Goal: Communication & Community: Answer question/provide support

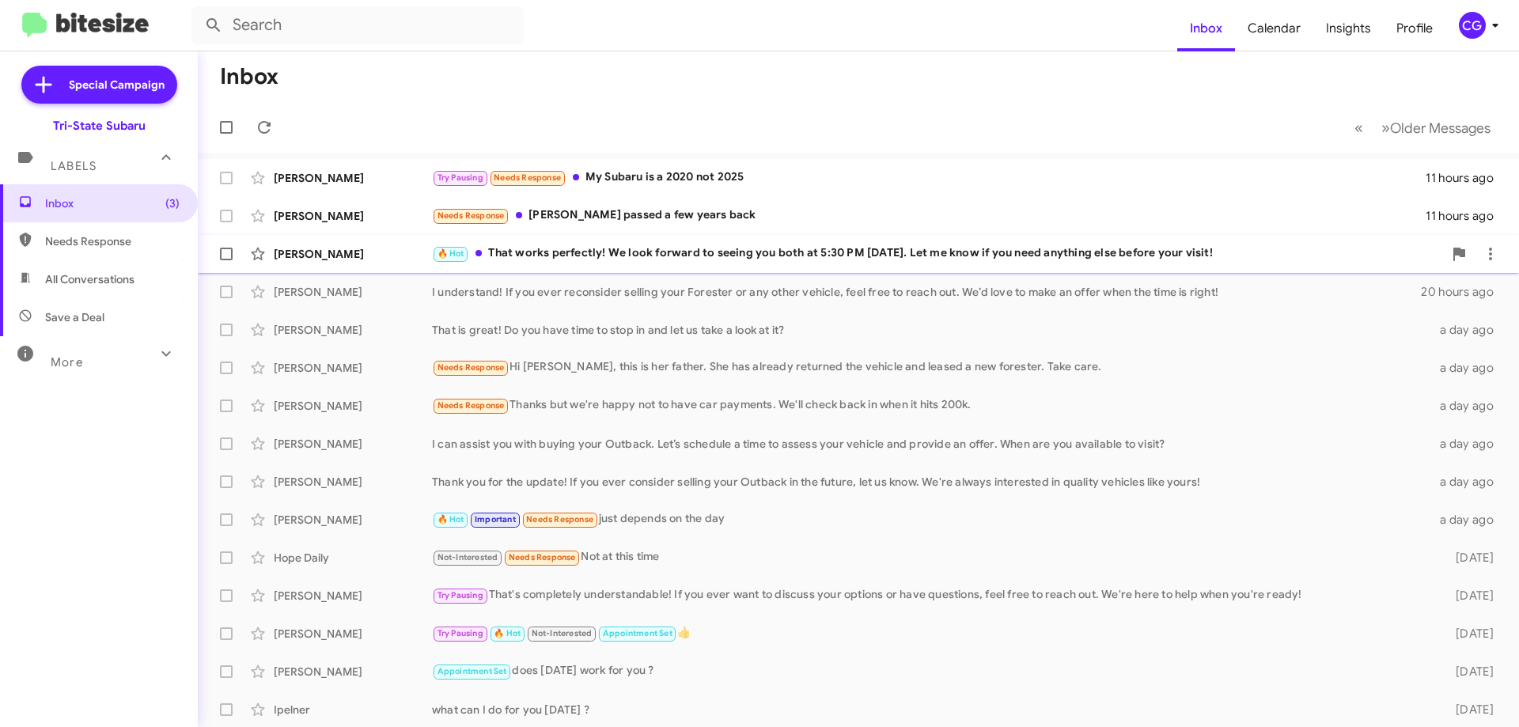
click at [646, 259] on div "🔥 Hot That works perfectly! We look forward to seeing you both at 5:30 PM today…" at bounding box center [937, 253] width 1011 height 18
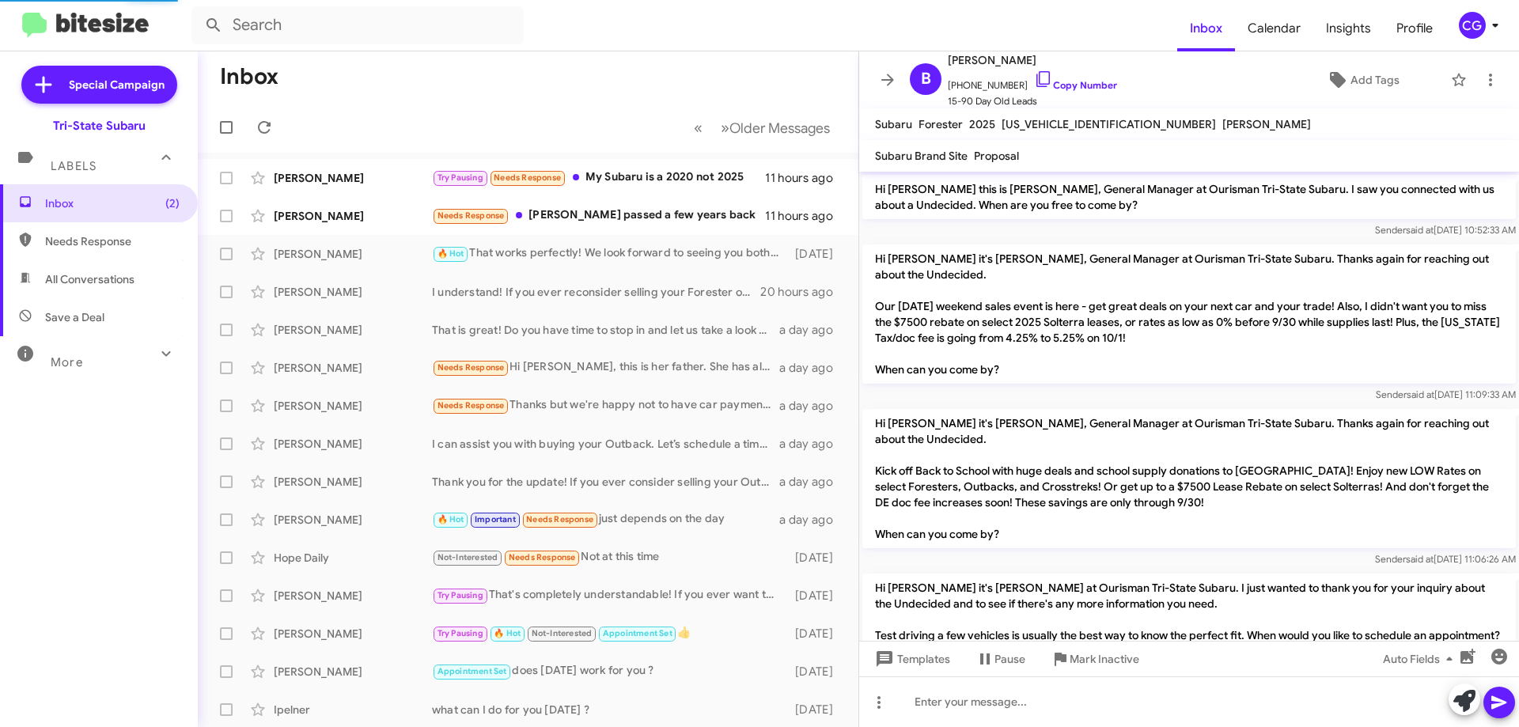
scroll to position [267, 0]
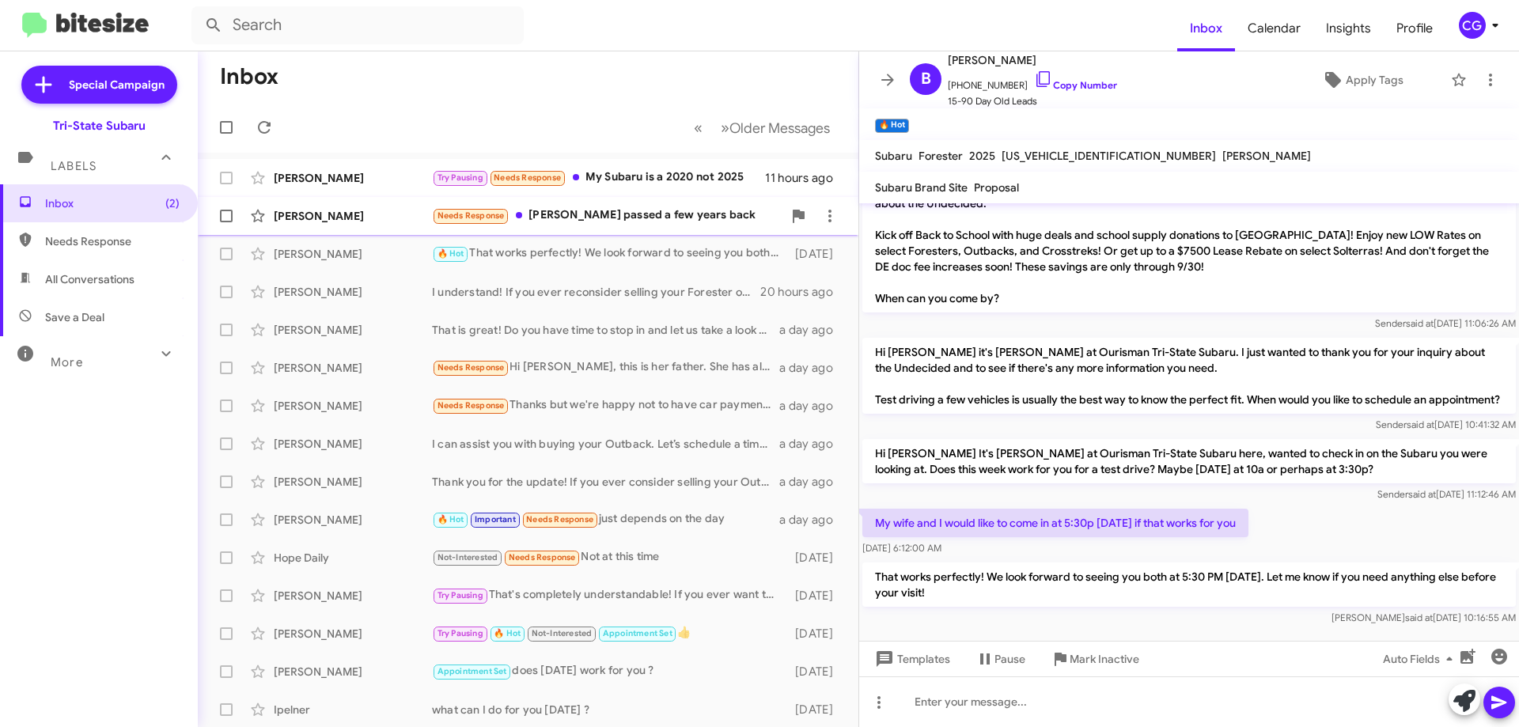
click at [642, 213] on div "Needs Response Stephen passed a few years back" at bounding box center [607, 215] width 350 height 18
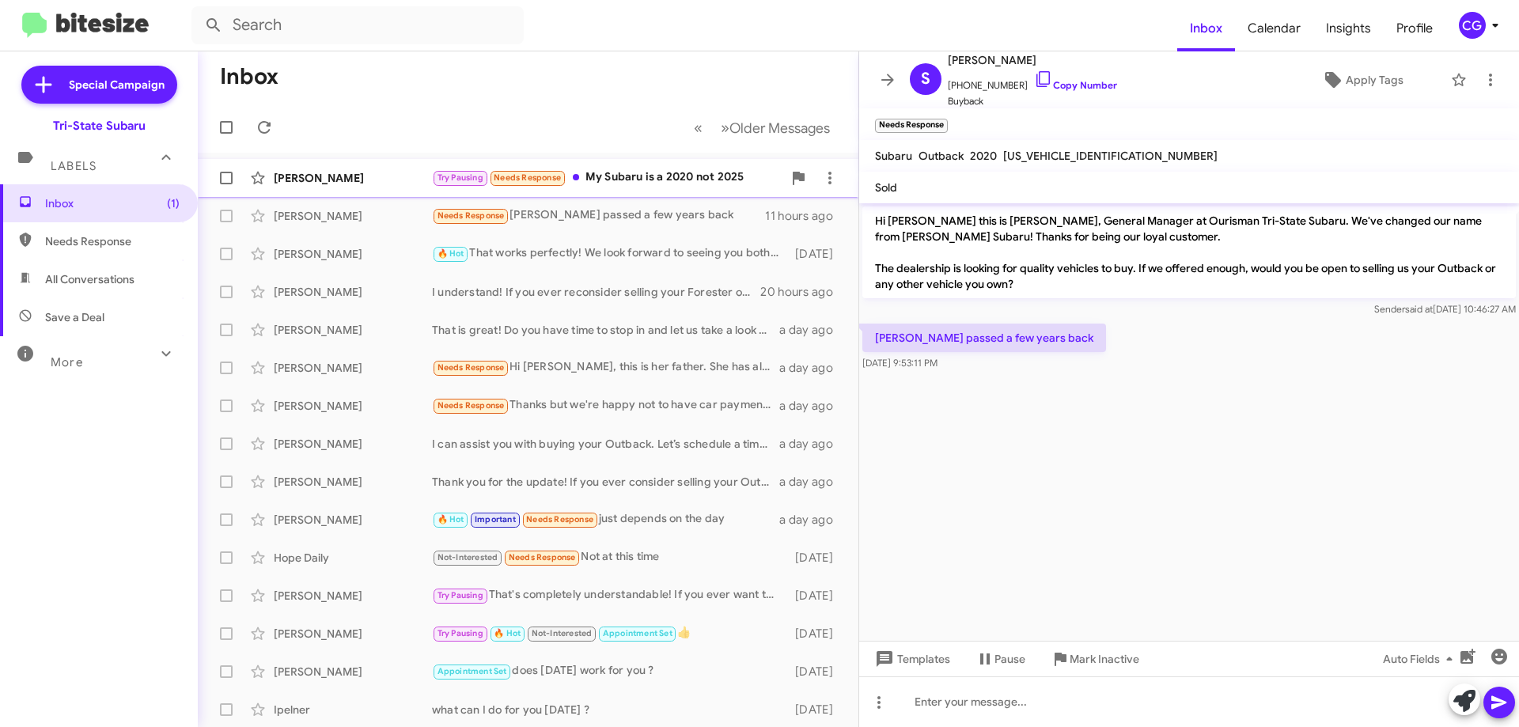
click at [667, 175] on div "Try Pausing Needs Response My Subaru is a 2020 not 2025" at bounding box center [607, 178] width 350 height 18
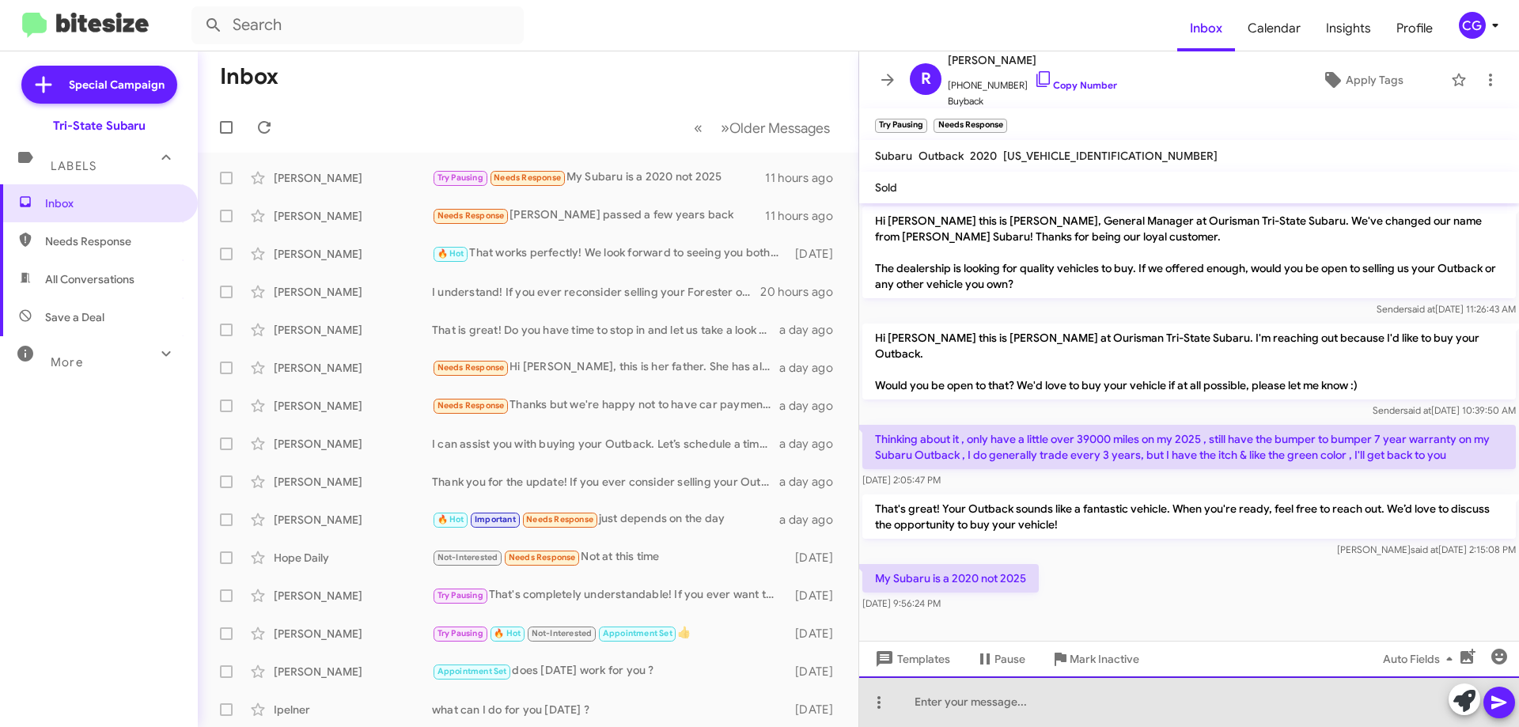
click at [938, 704] on div at bounding box center [1189, 701] width 660 height 51
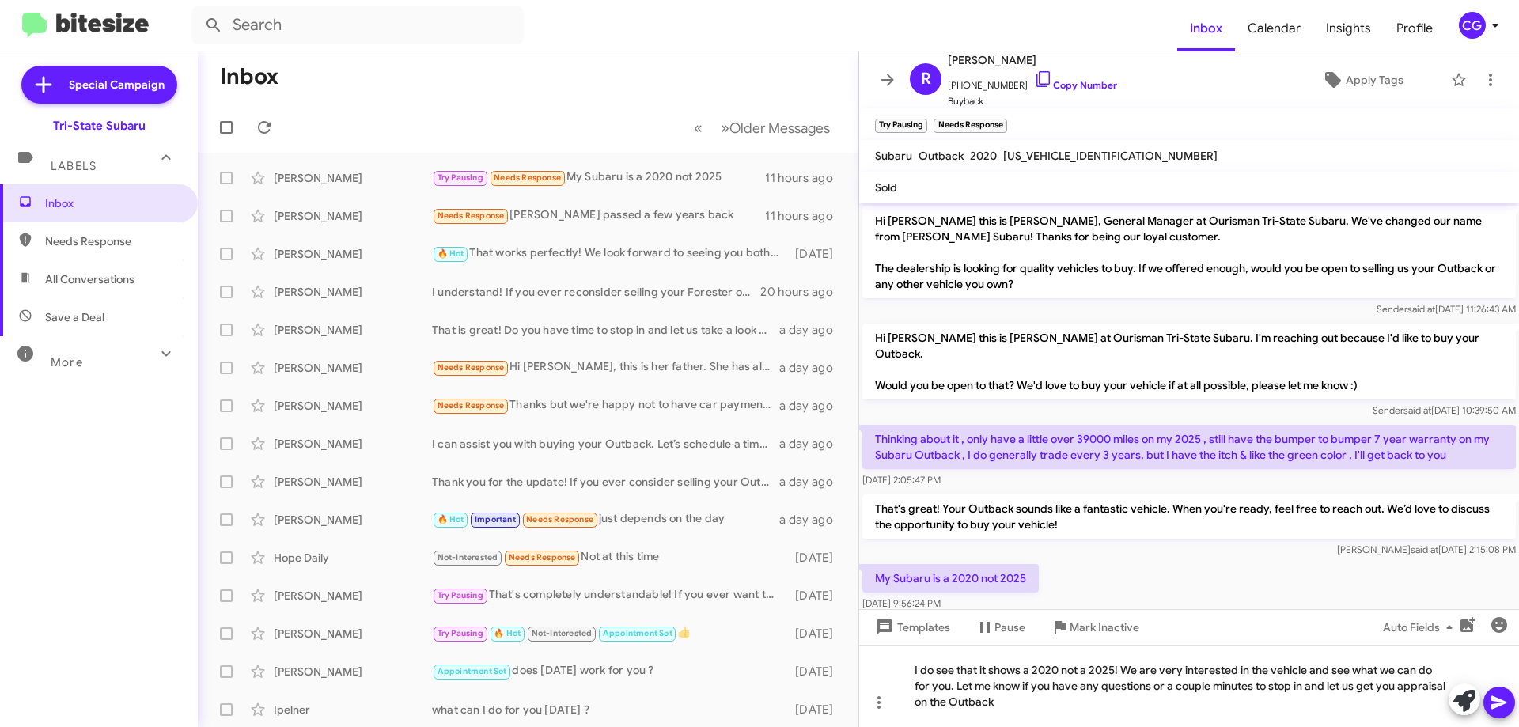
click at [1502, 706] on icon at bounding box center [1499, 702] width 19 height 19
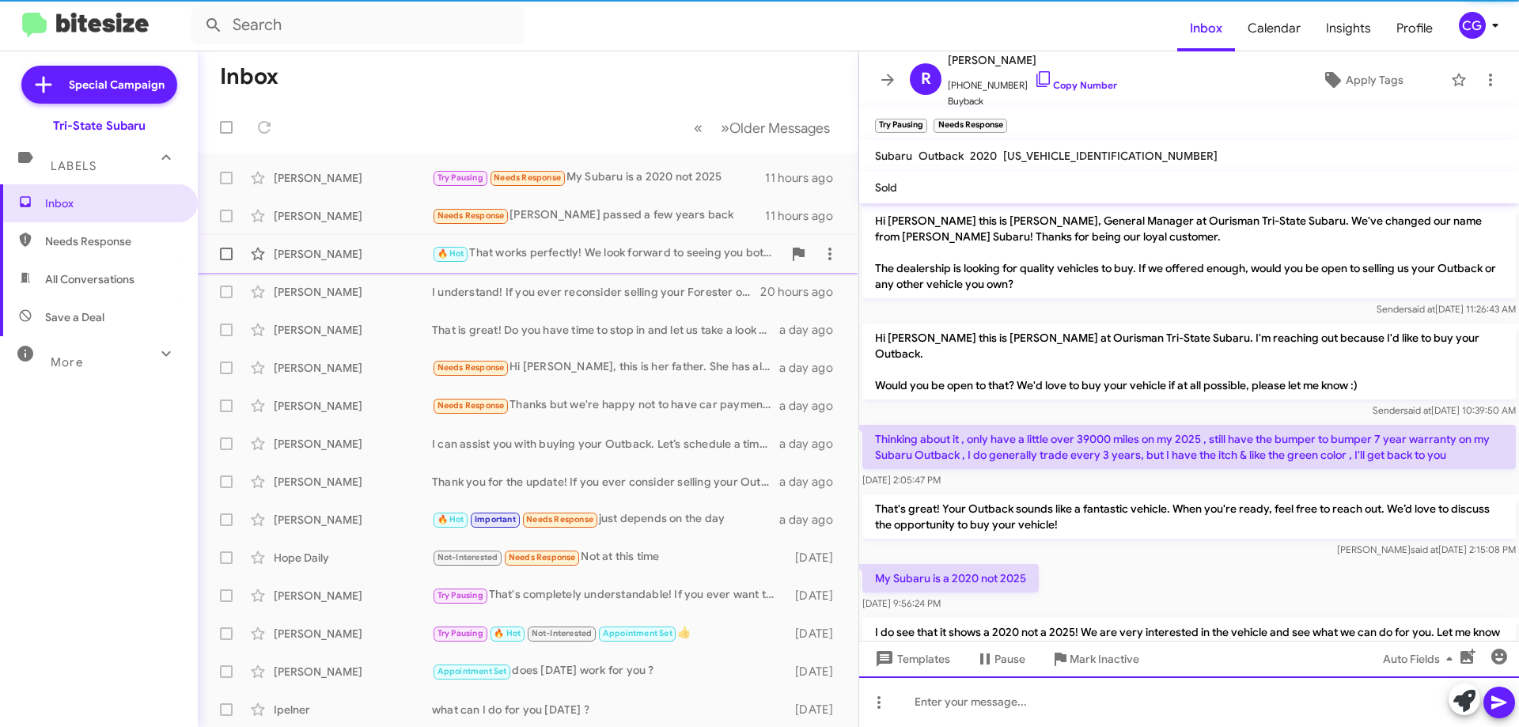
scroll to position [51, 0]
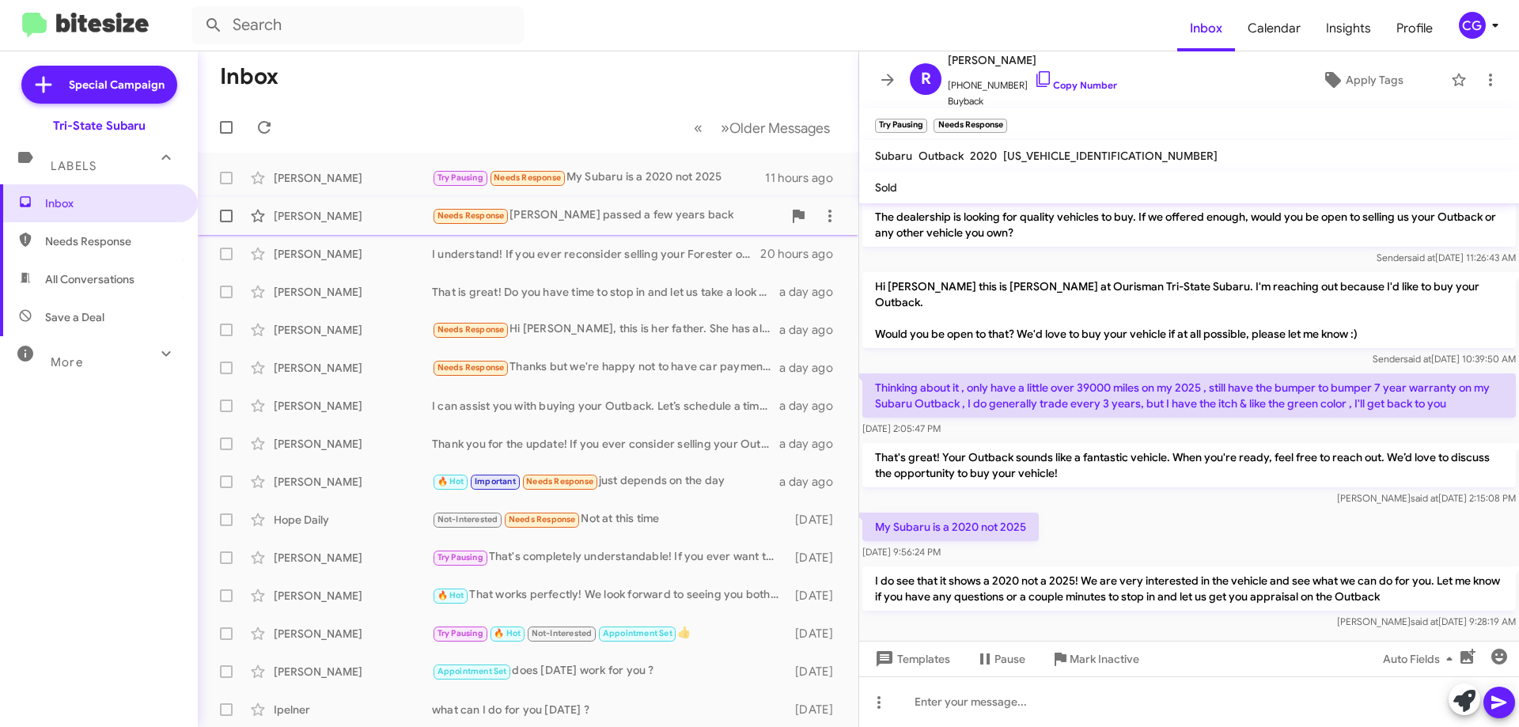
click at [608, 226] on div "Stephen Stil Needs Response Stephen passed a few years back 11 hours ago" at bounding box center [527, 216] width 635 height 32
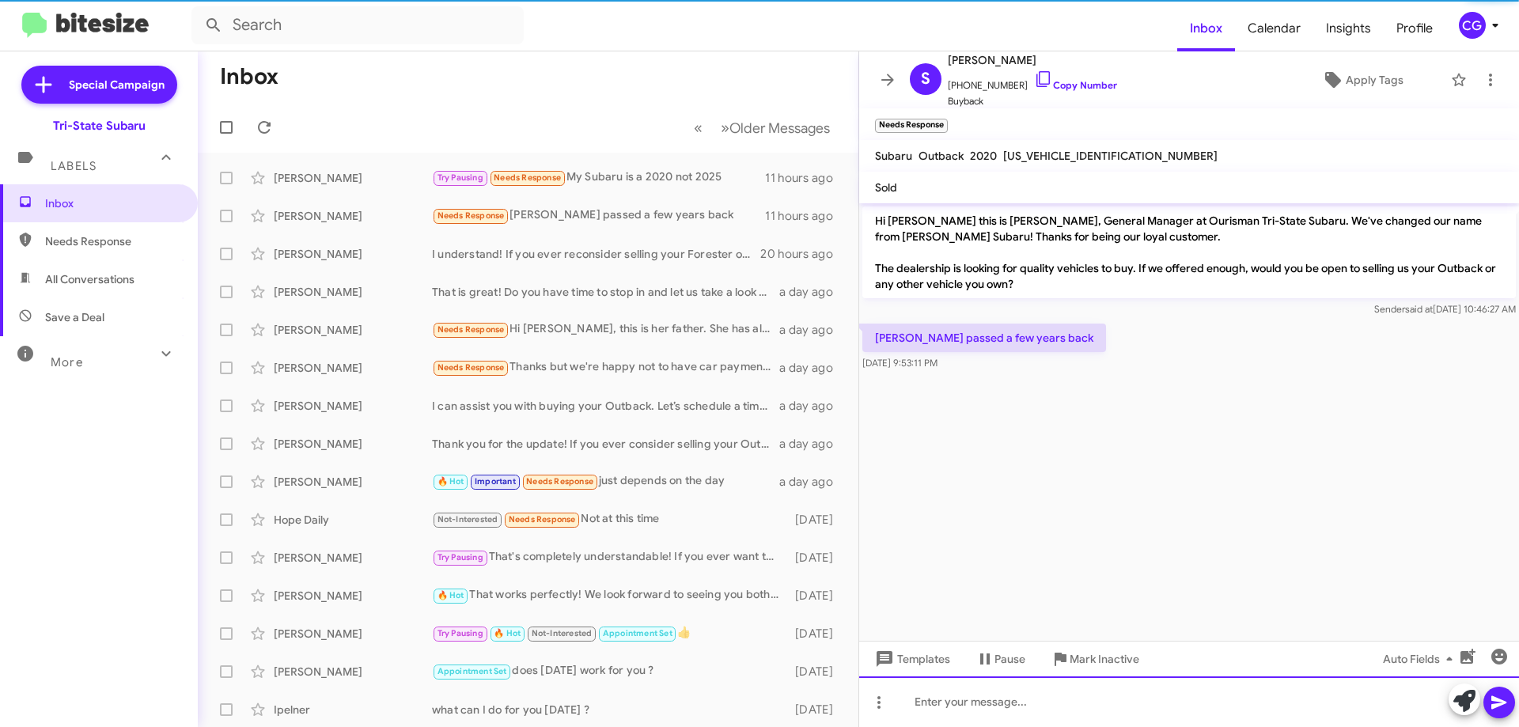
click at [951, 701] on div at bounding box center [1189, 701] width 660 height 51
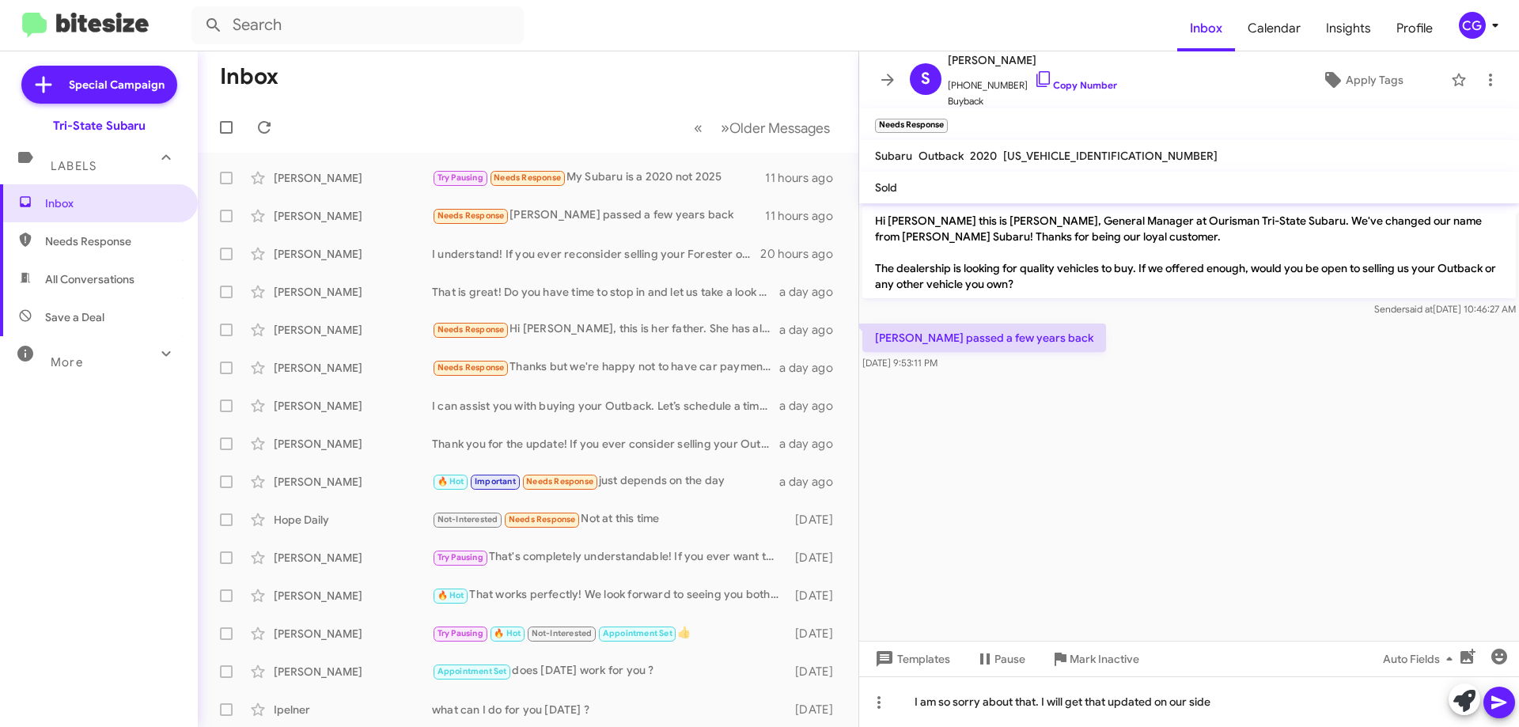
click at [1496, 706] on icon at bounding box center [1498, 702] width 15 height 13
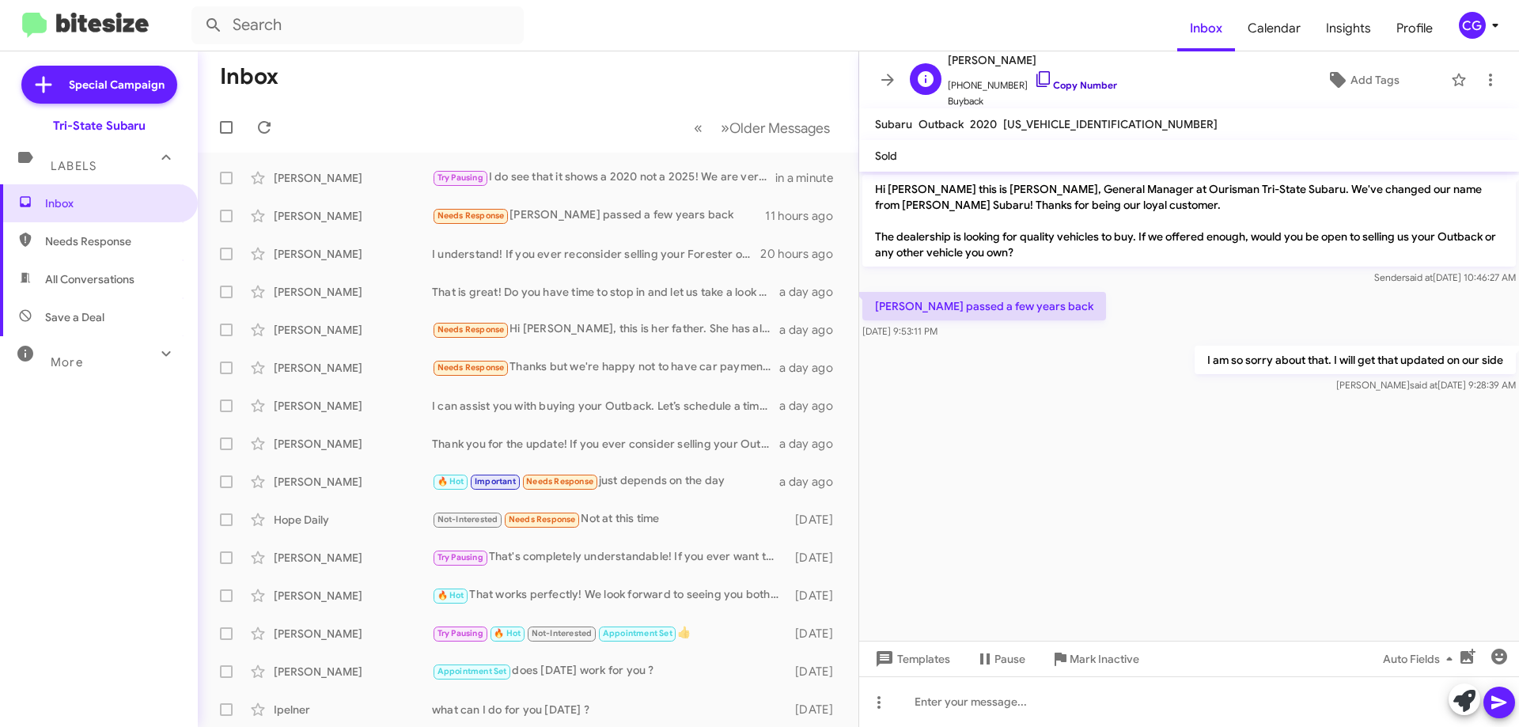
click at [1081, 88] on link "Copy Number" at bounding box center [1075, 85] width 83 height 12
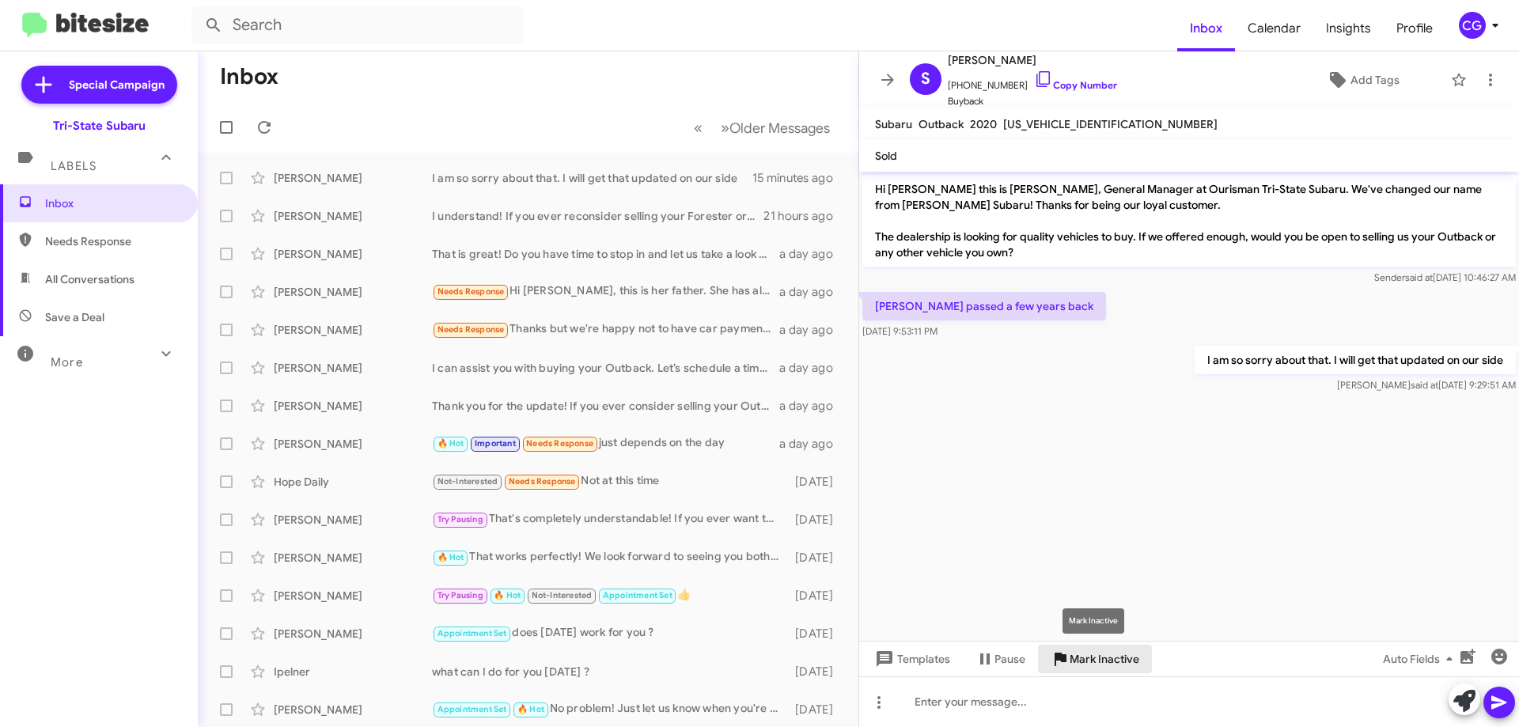
click at [1094, 666] on span "Mark Inactive" at bounding box center [1105, 659] width 70 height 28
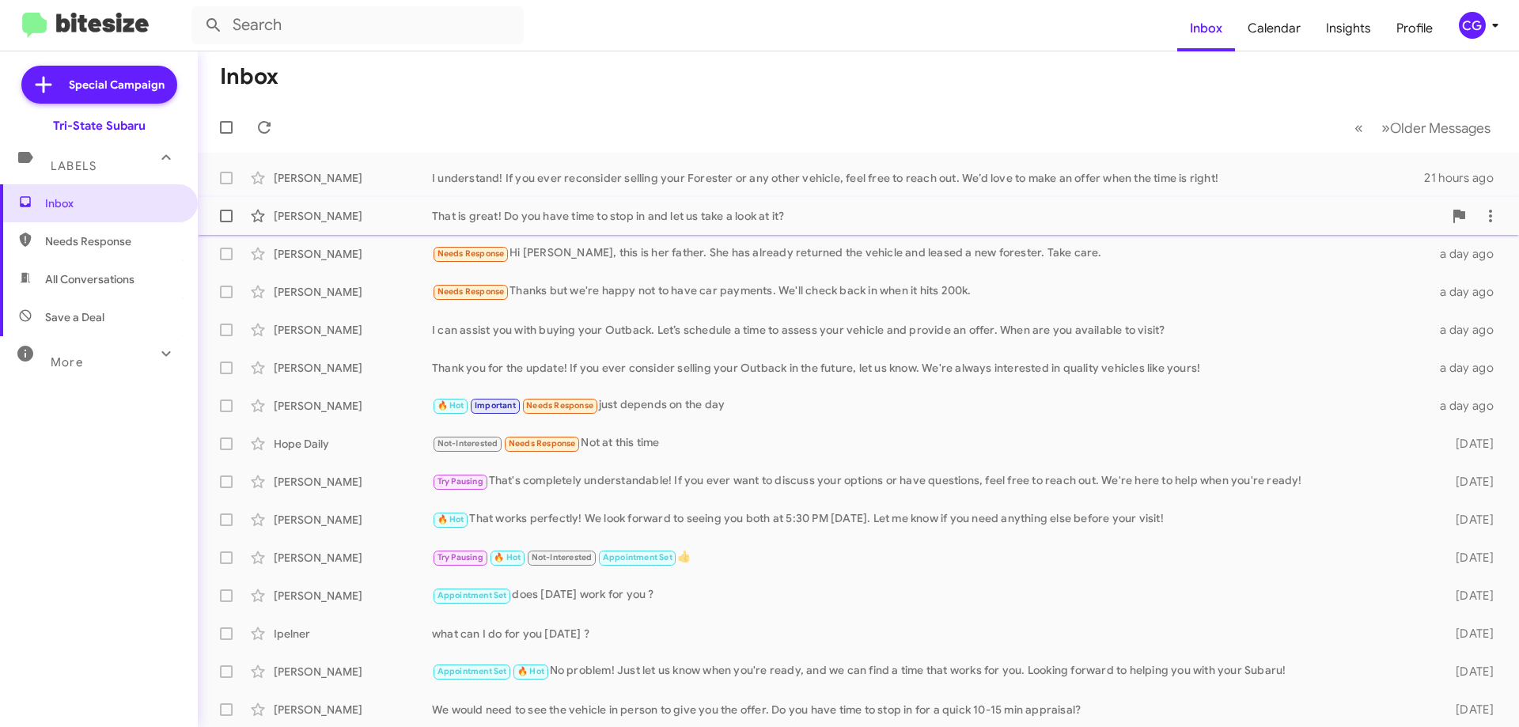
click at [626, 219] on div "That is great! Do you have time to stop in and let us take a look at it?" at bounding box center [937, 216] width 1011 height 16
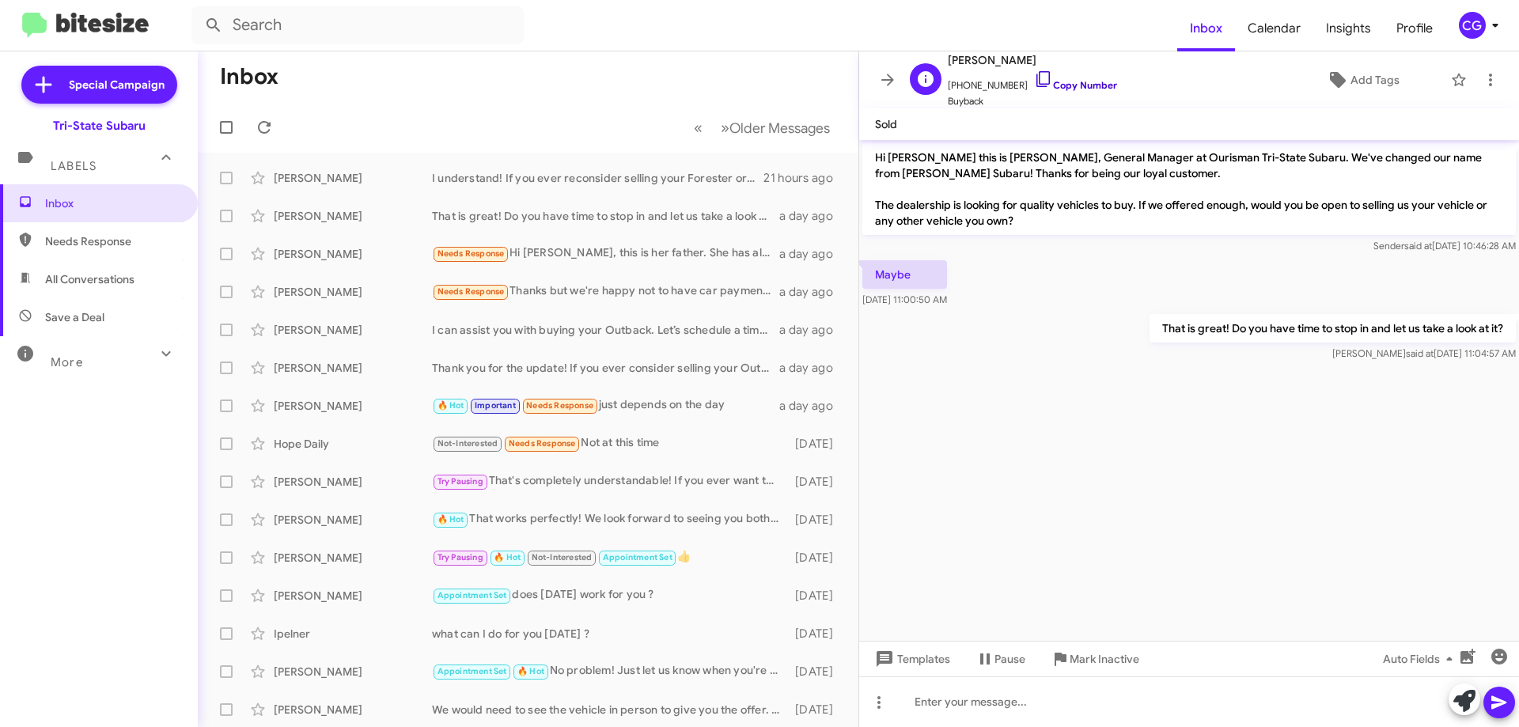
click at [1074, 85] on link "Copy Number" at bounding box center [1075, 85] width 83 height 12
click at [565, 185] on div "I understand! If you ever reconsider selling your Forester or any other vehicle…" at bounding box center [607, 178] width 350 height 16
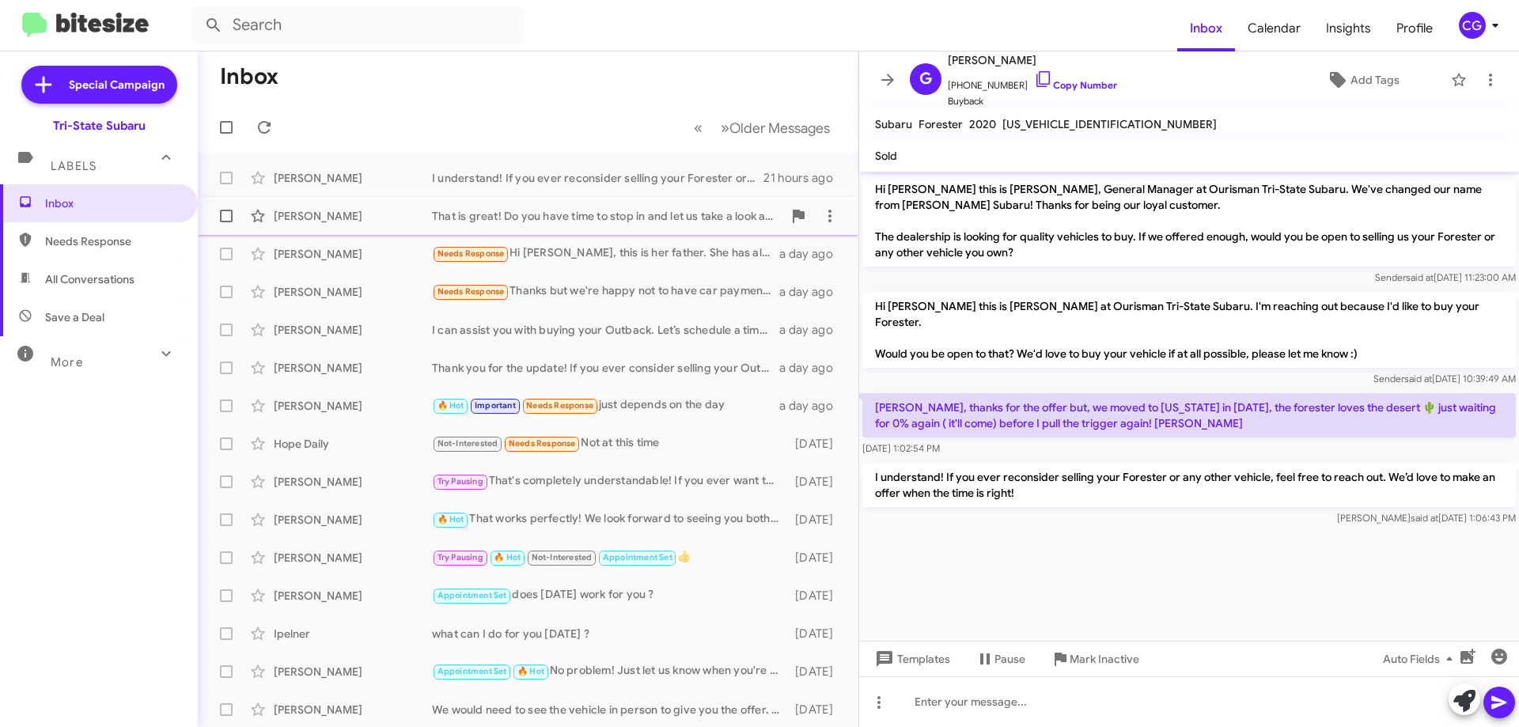
click at [534, 220] on div "That is great! Do you have time to stop in and let us take a look at it?" at bounding box center [607, 216] width 350 height 16
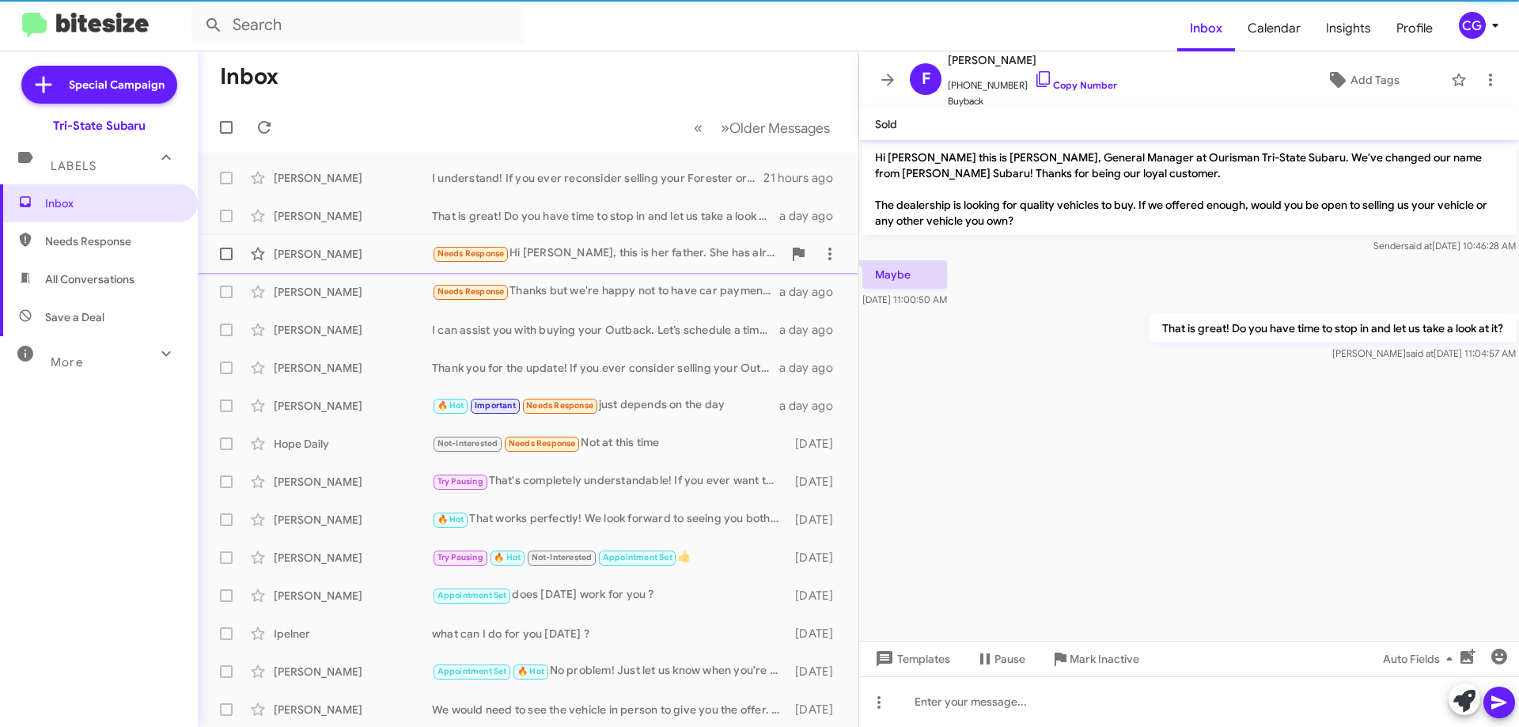
click at [597, 254] on div "Needs Response Hi Joe, this is her father. She has already returned the vehicle…" at bounding box center [607, 253] width 350 height 18
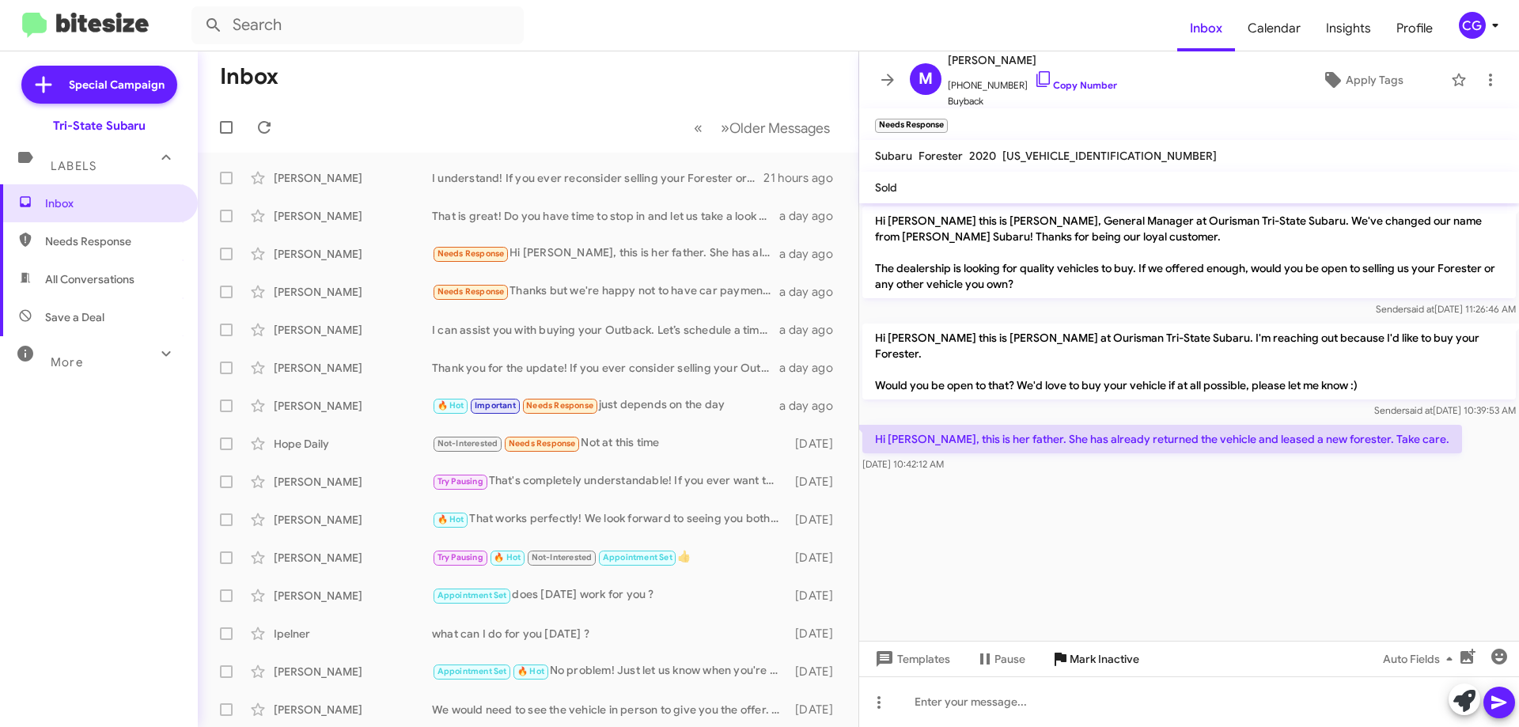
click at [1091, 656] on span "Mark Inactive" at bounding box center [1105, 659] width 70 height 28
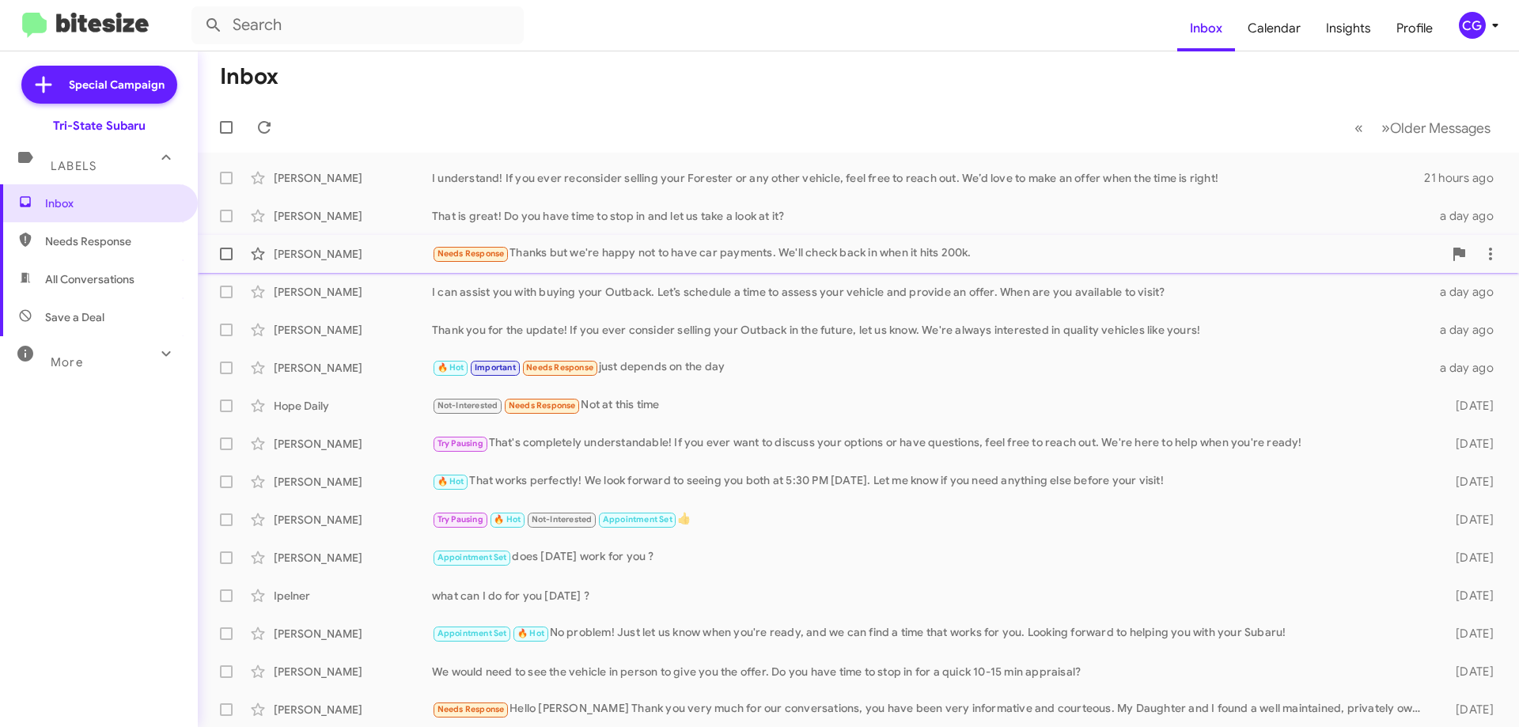
click at [557, 253] on div "Needs Response Thanks but we're happy not to have car payments. We'll check bac…" at bounding box center [937, 253] width 1011 height 18
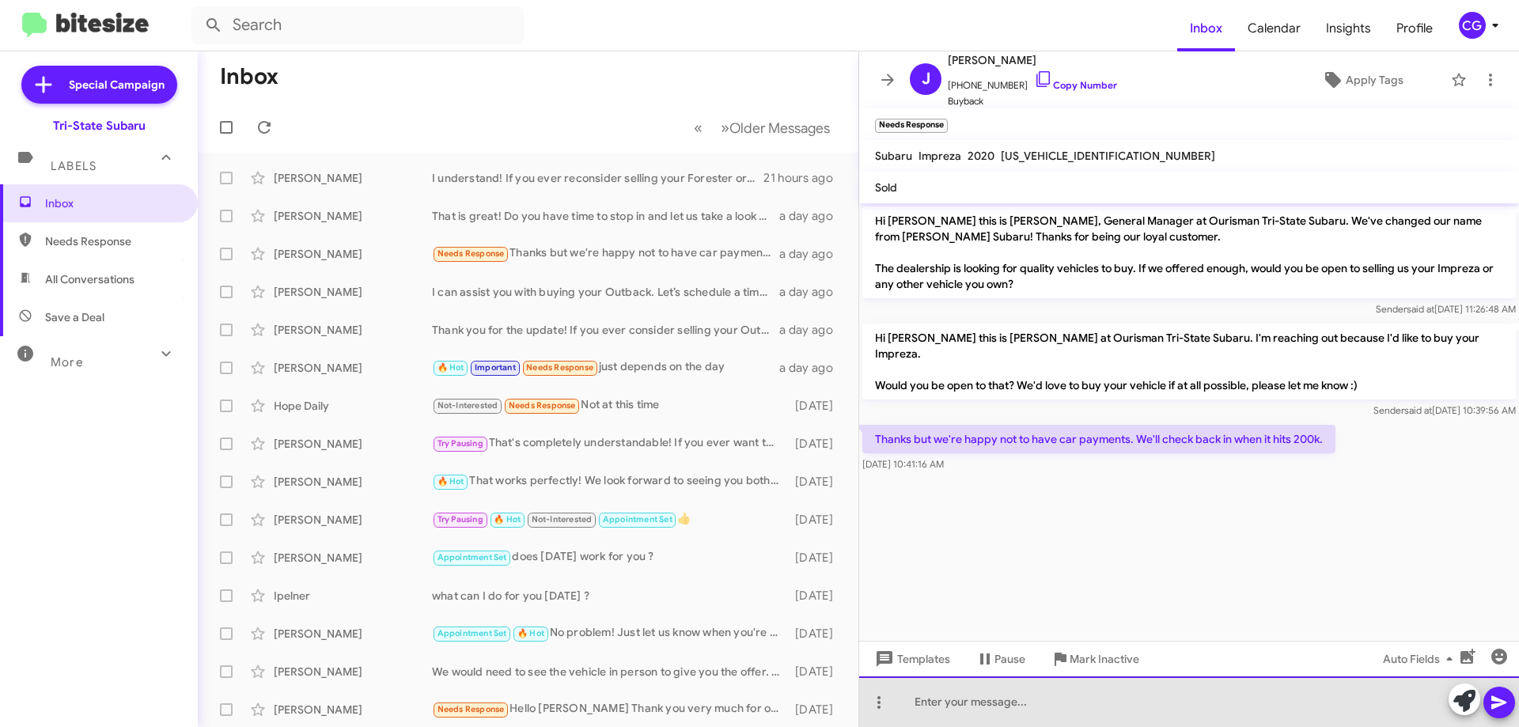
click at [1077, 715] on div at bounding box center [1189, 701] width 660 height 51
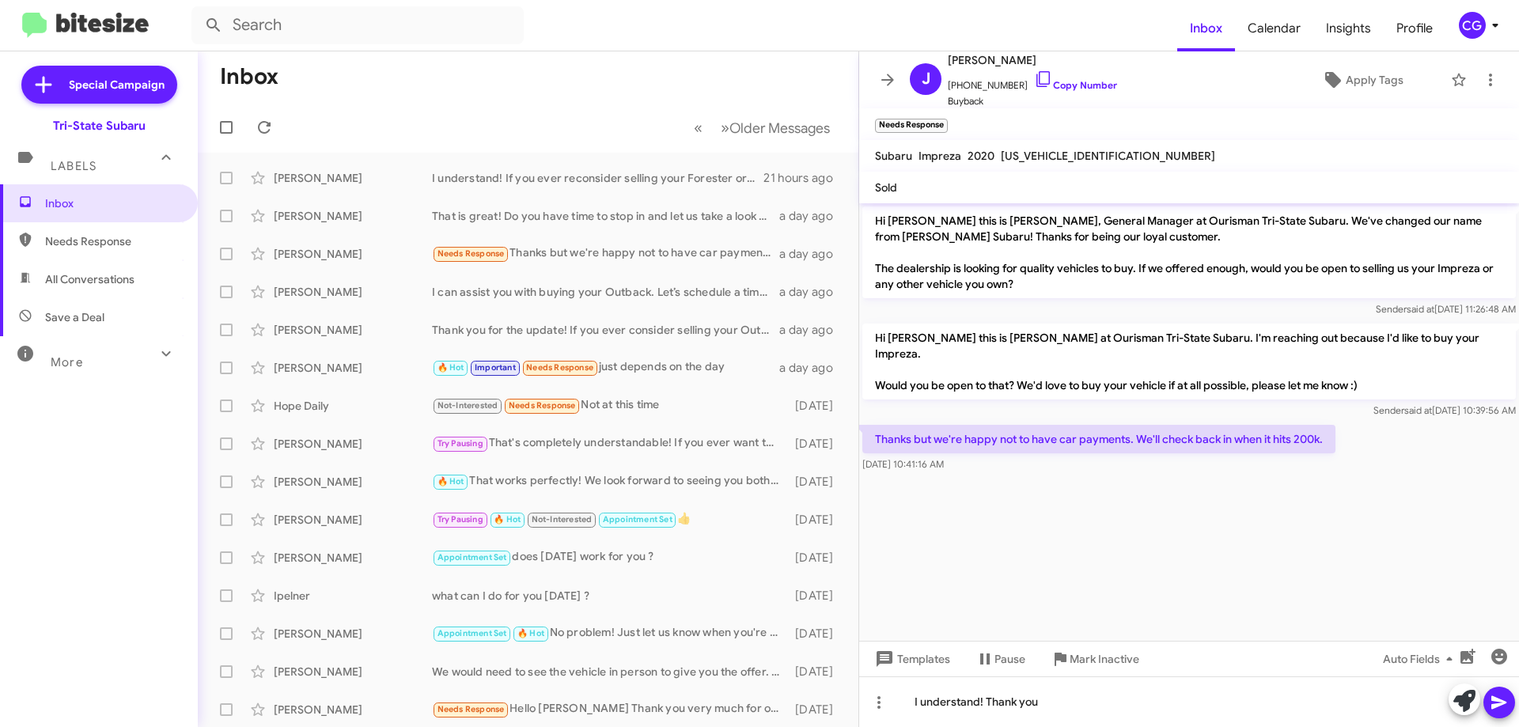
click at [1498, 715] on span at bounding box center [1499, 703] width 19 height 32
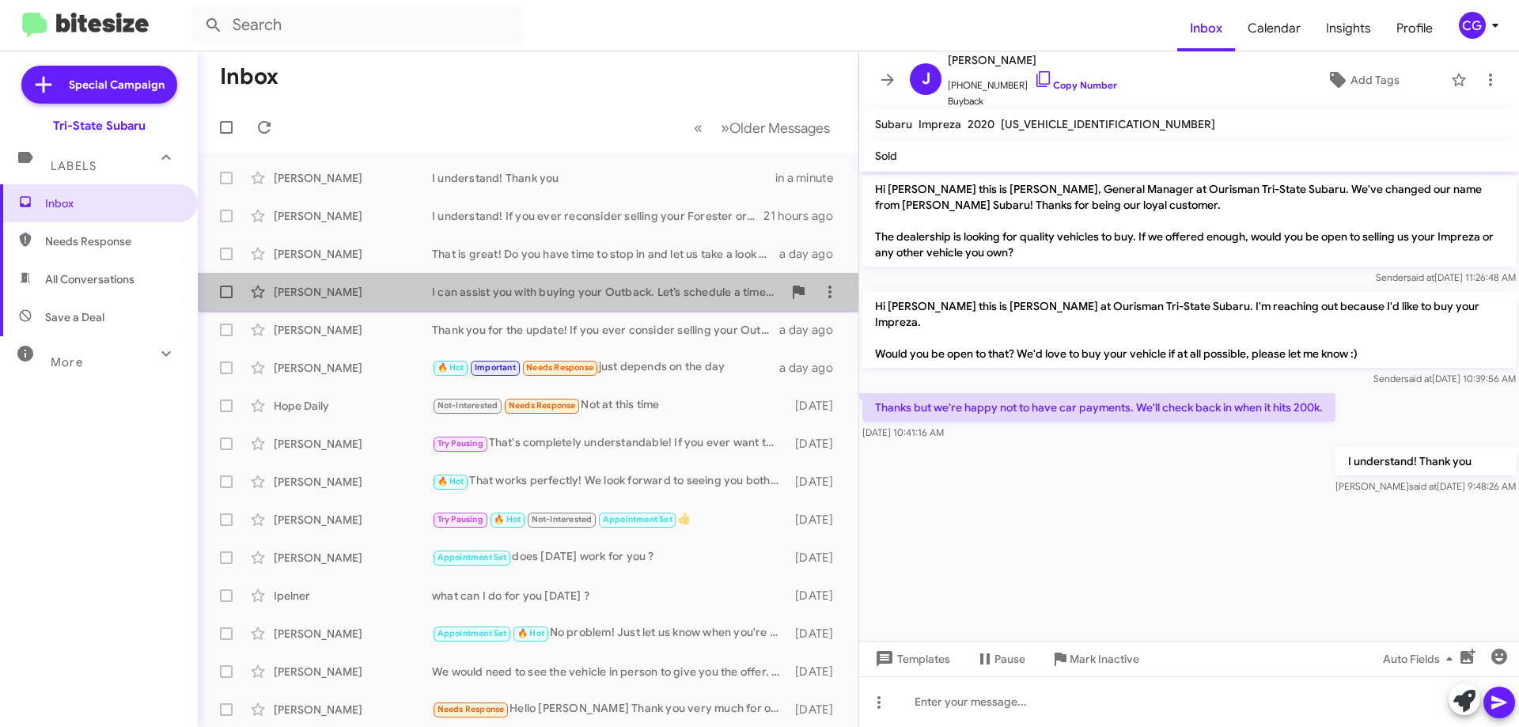
click at [564, 290] on div "I can assist you with buying your Outback. Let’s schedule a time to assess your…" at bounding box center [607, 292] width 350 height 16
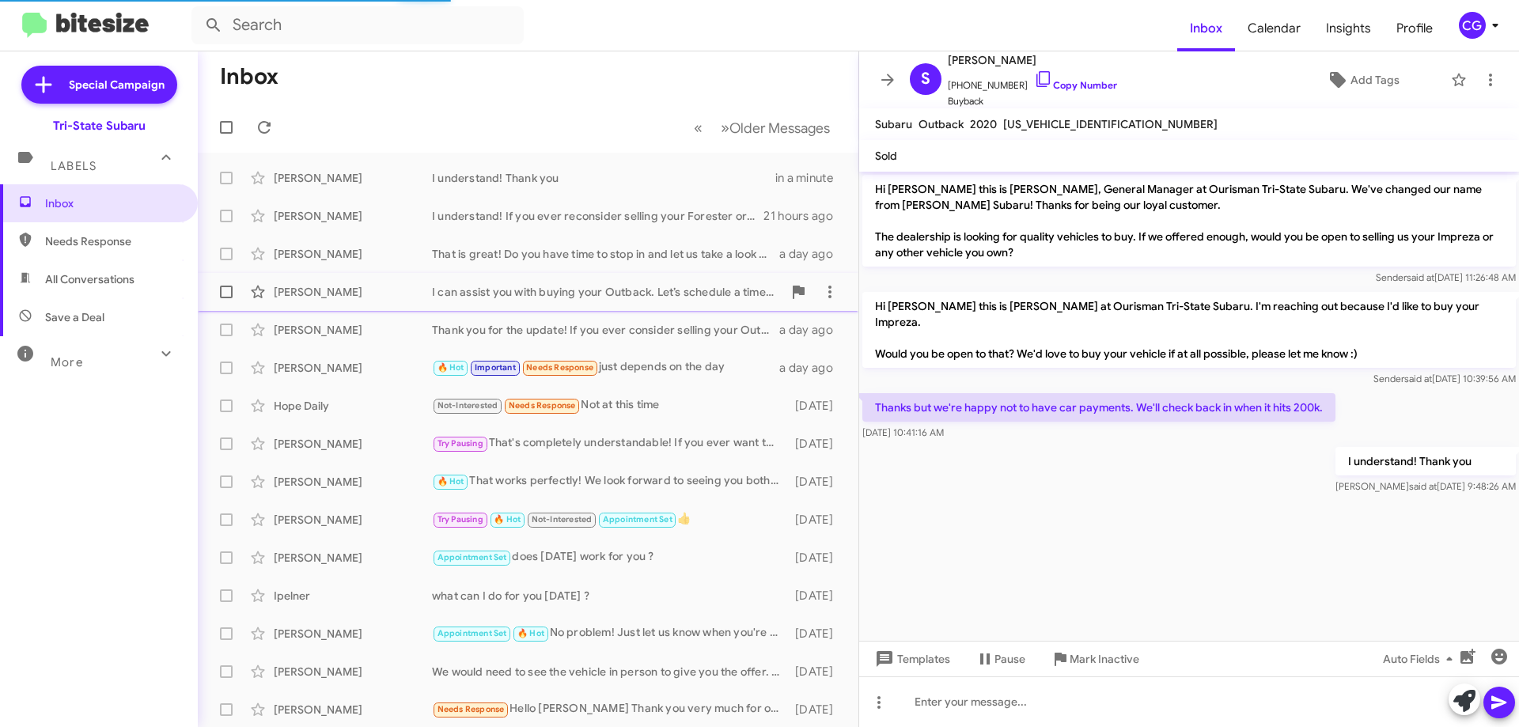
scroll to position [282, 0]
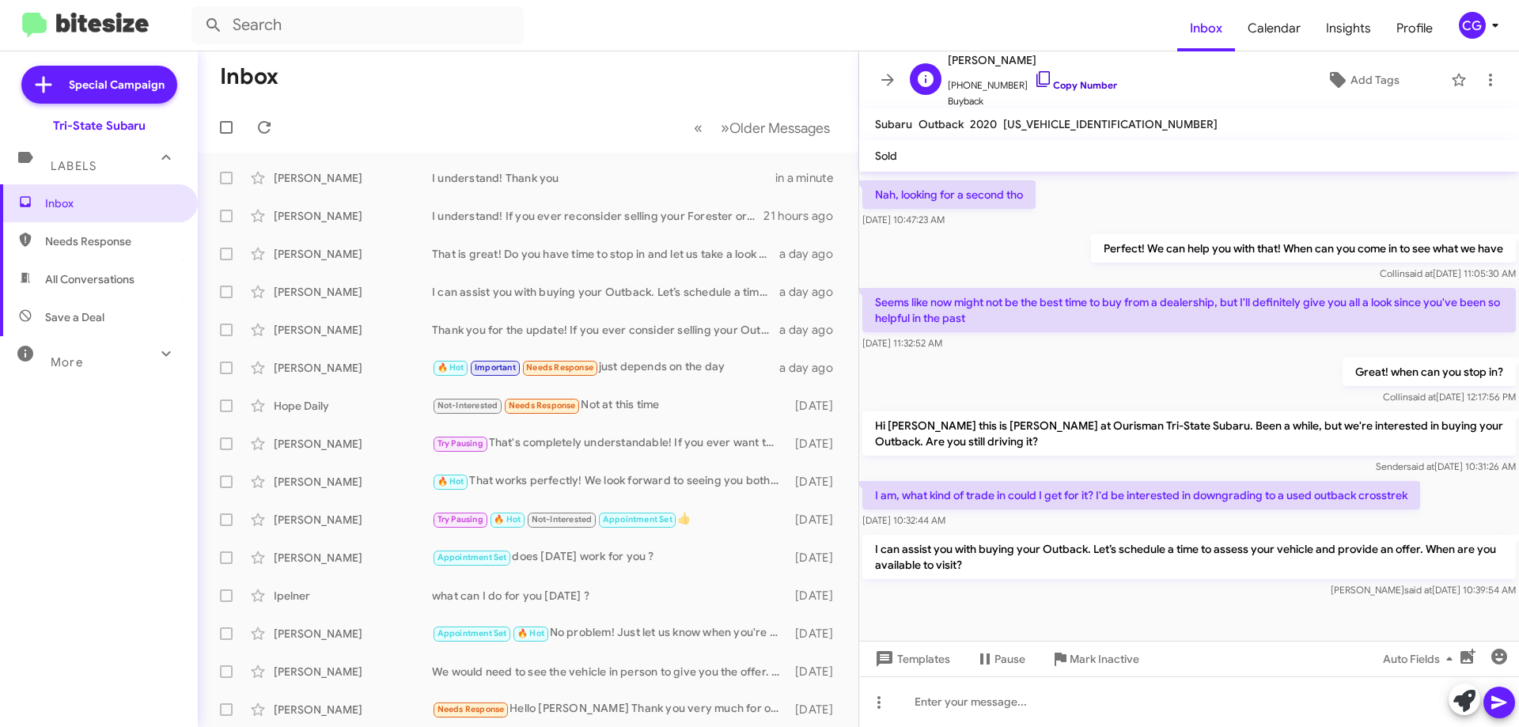
click at [1069, 81] on link "Copy Number" at bounding box center [1075, 85] width 83 height 12
click at [1518, 18] on mat-toolbar "Inbox Calendar Insights Profile CG" at bounding box center [759, 25] width 1519 height 51
click at [561, 333] on div "Thank you for the update! If you ever consider selling your Outback in the futu…" at bounding box center [607, 330] width 350 height 16
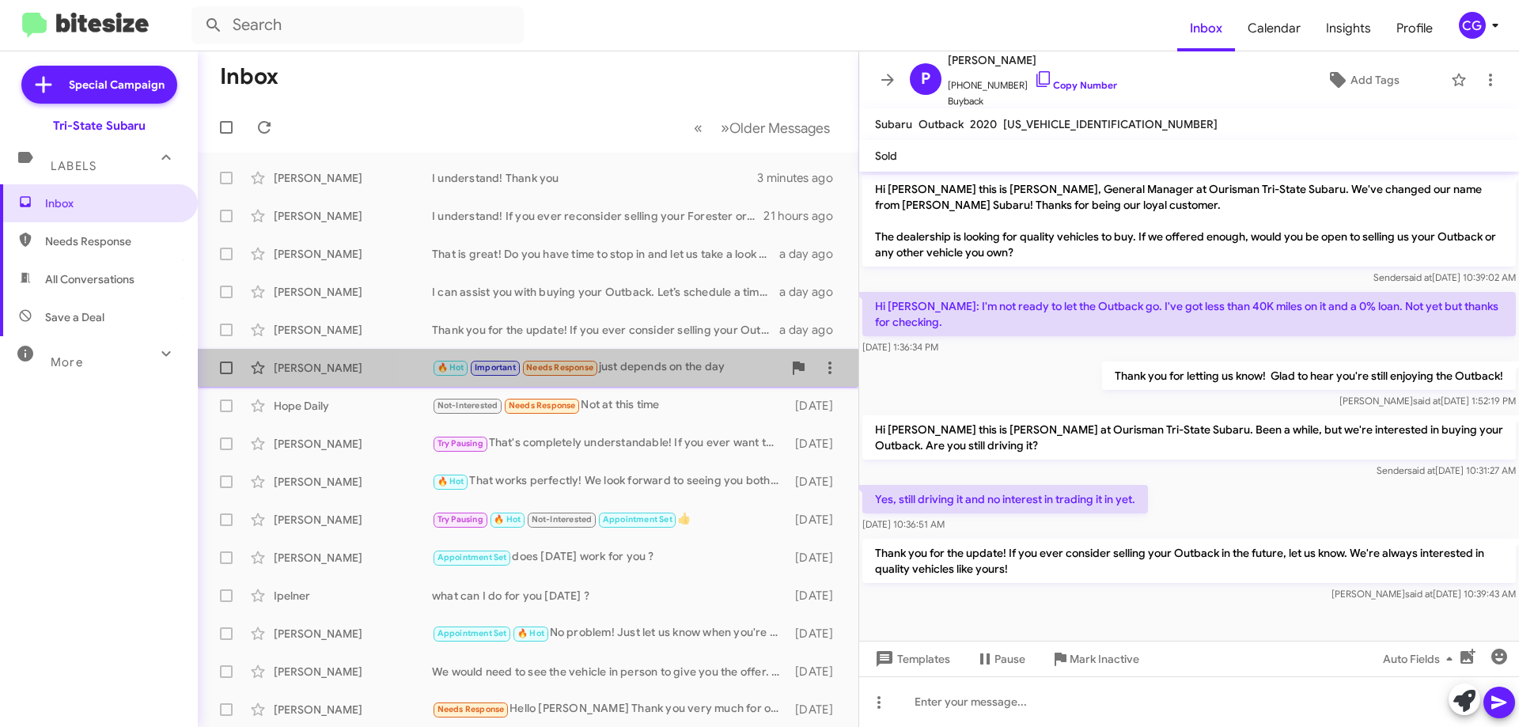
click at [658, 374] on div "🔥 Hot Important Needs Response just depends on the day" at bounding box center [607, 367] width 350 height 18
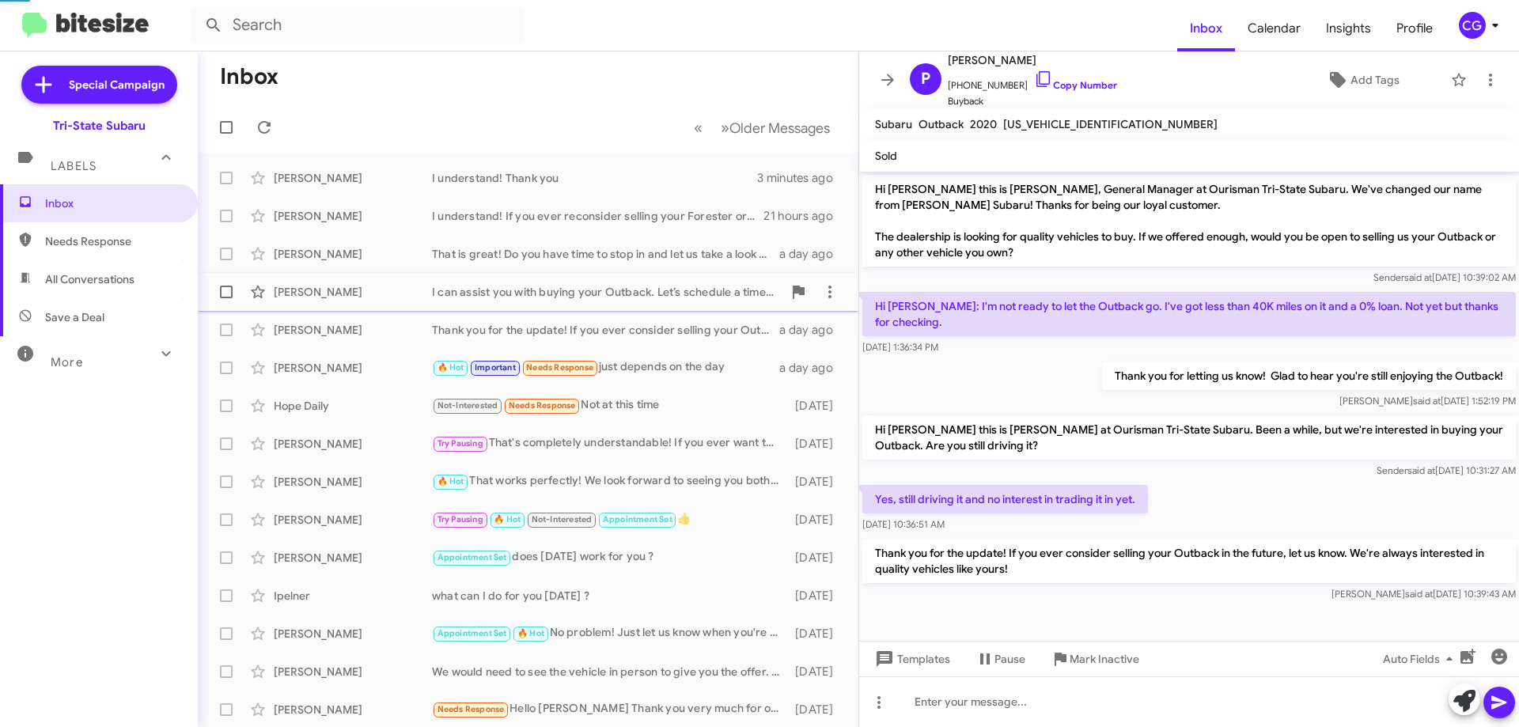
scroll to position [429, 0]
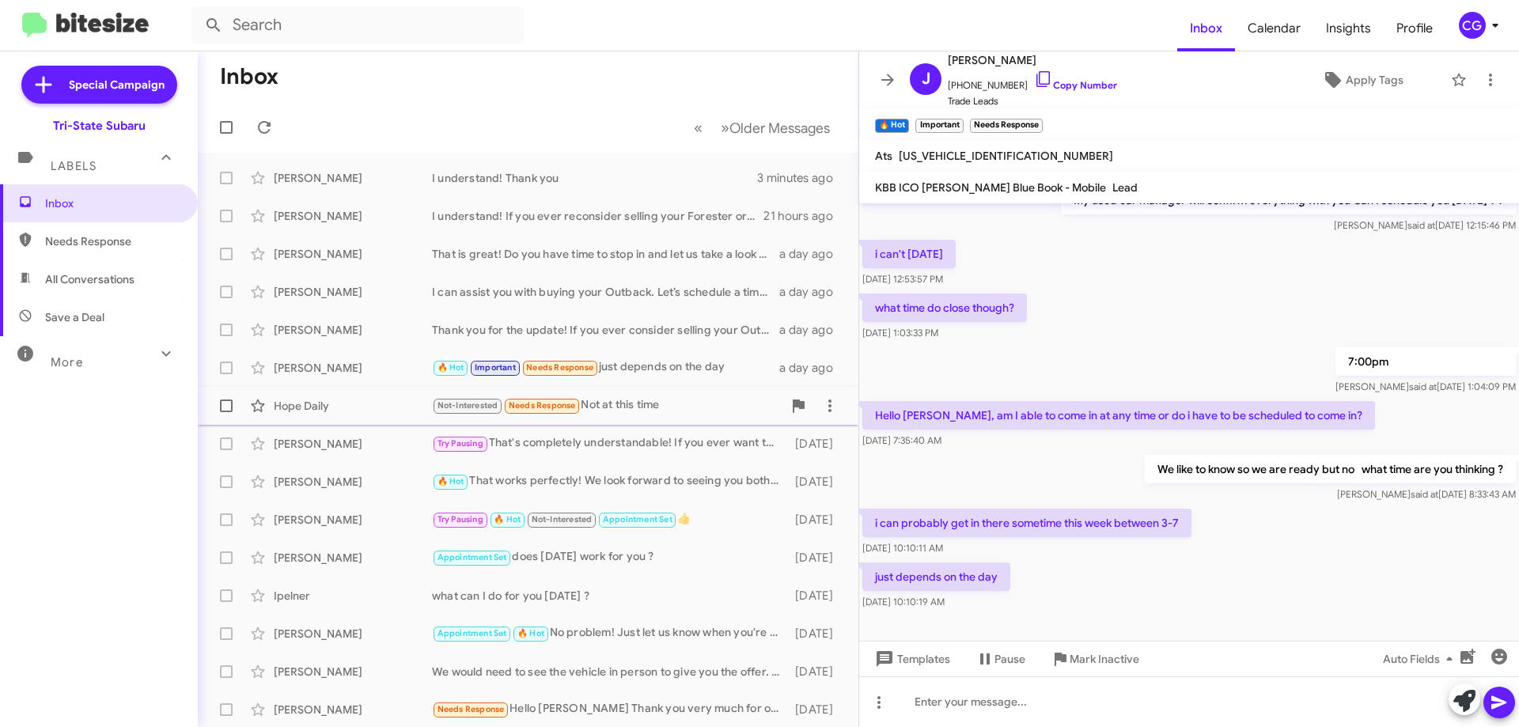
click at [646, 407] on div "Not-Interested Needs Response Not at this time" at bounding box center [607, 405] width 350 height 18
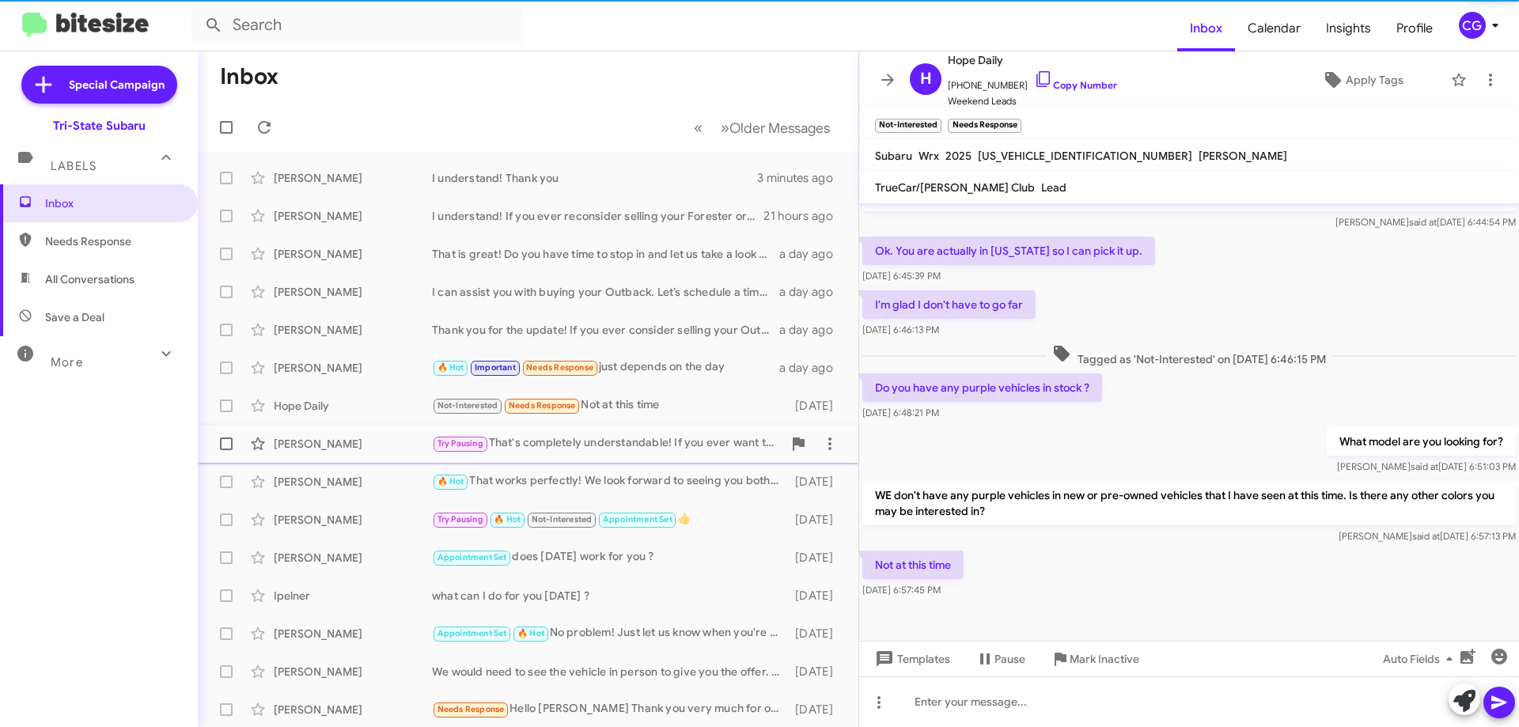
click at [649, 440] on div "Try Pausing That's completely understandable! If you ever want to discuss your …" at bounding box center [607, 443] width 350 height 18
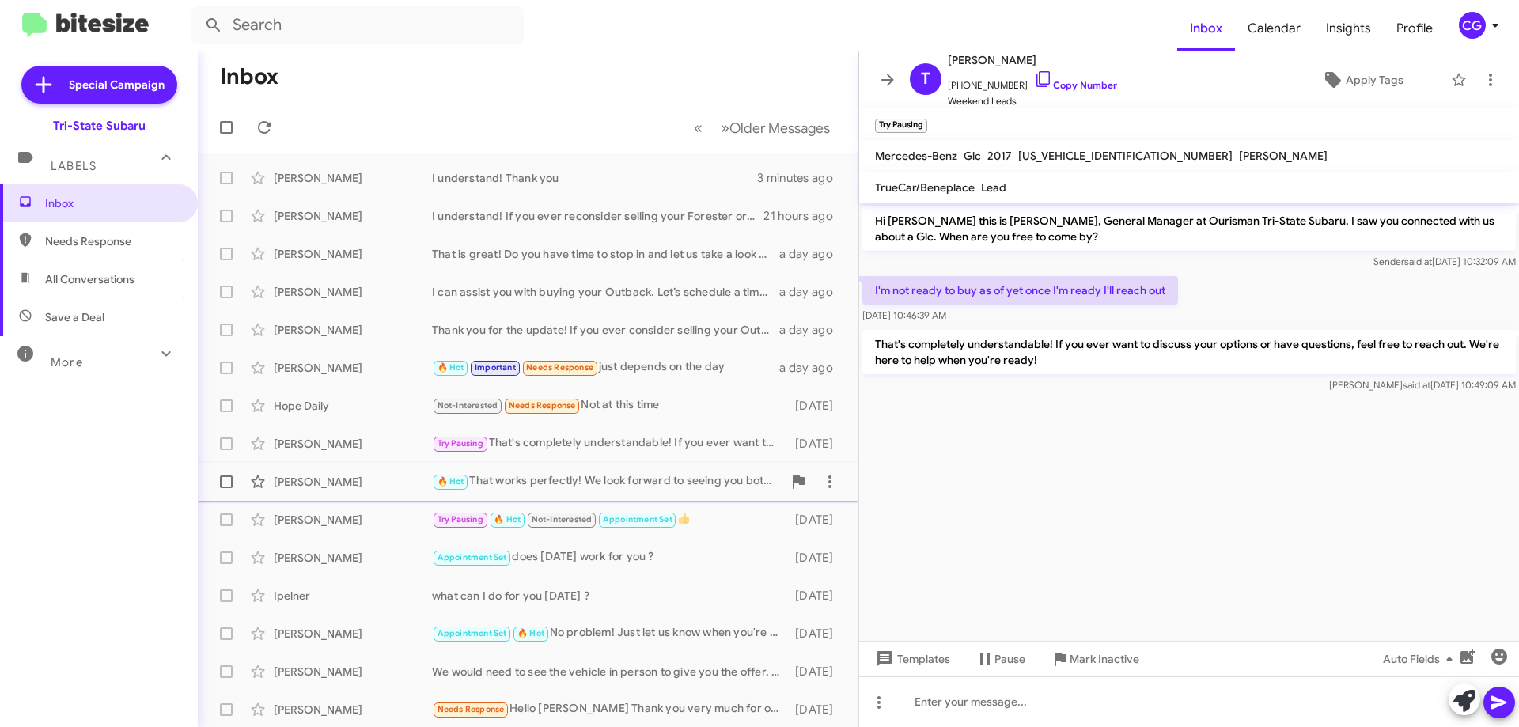
click at [617, 479] on div "🔥 Hot That works perfectly! We look forward to seeing you both at 5:30 PM today…" at bounding box center [607, 481] width 350 height 18
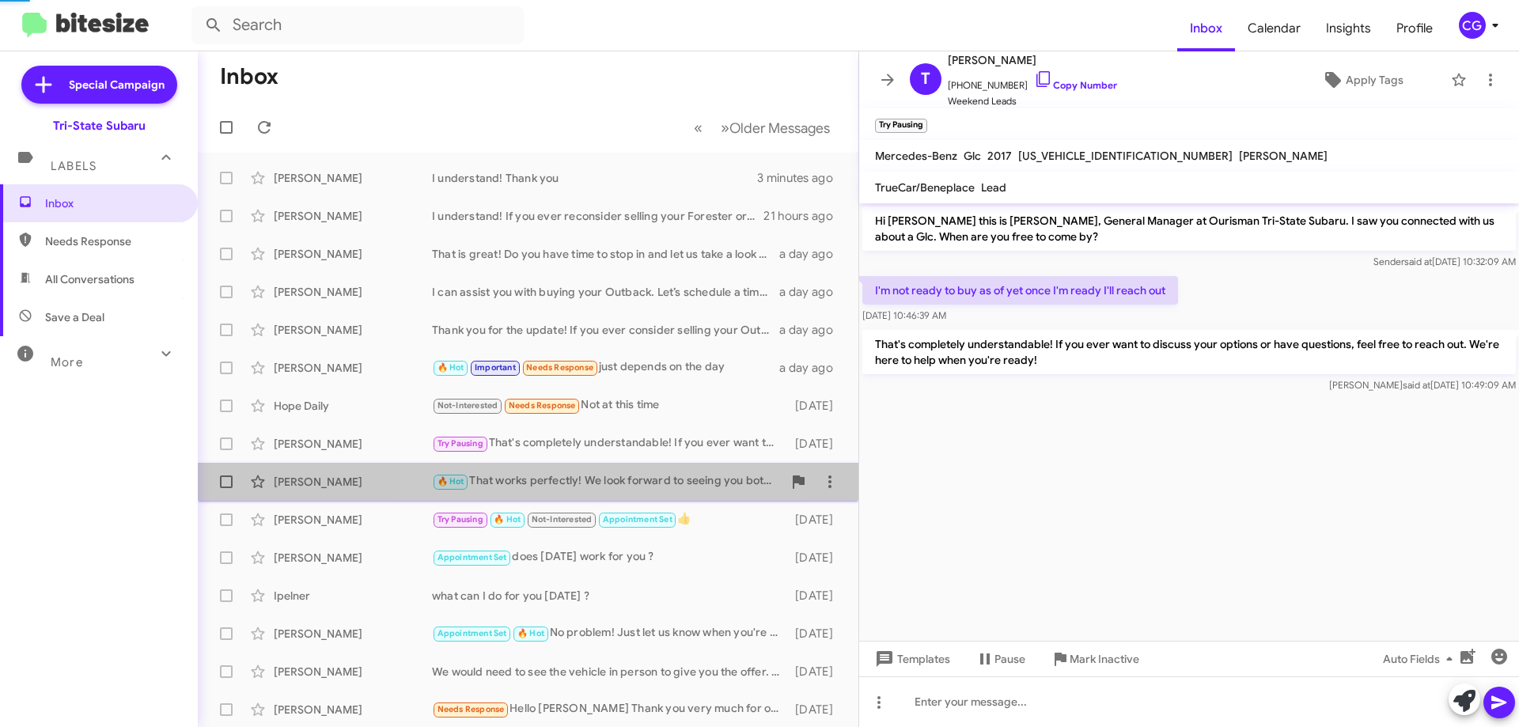
scroll to position [299, 0]
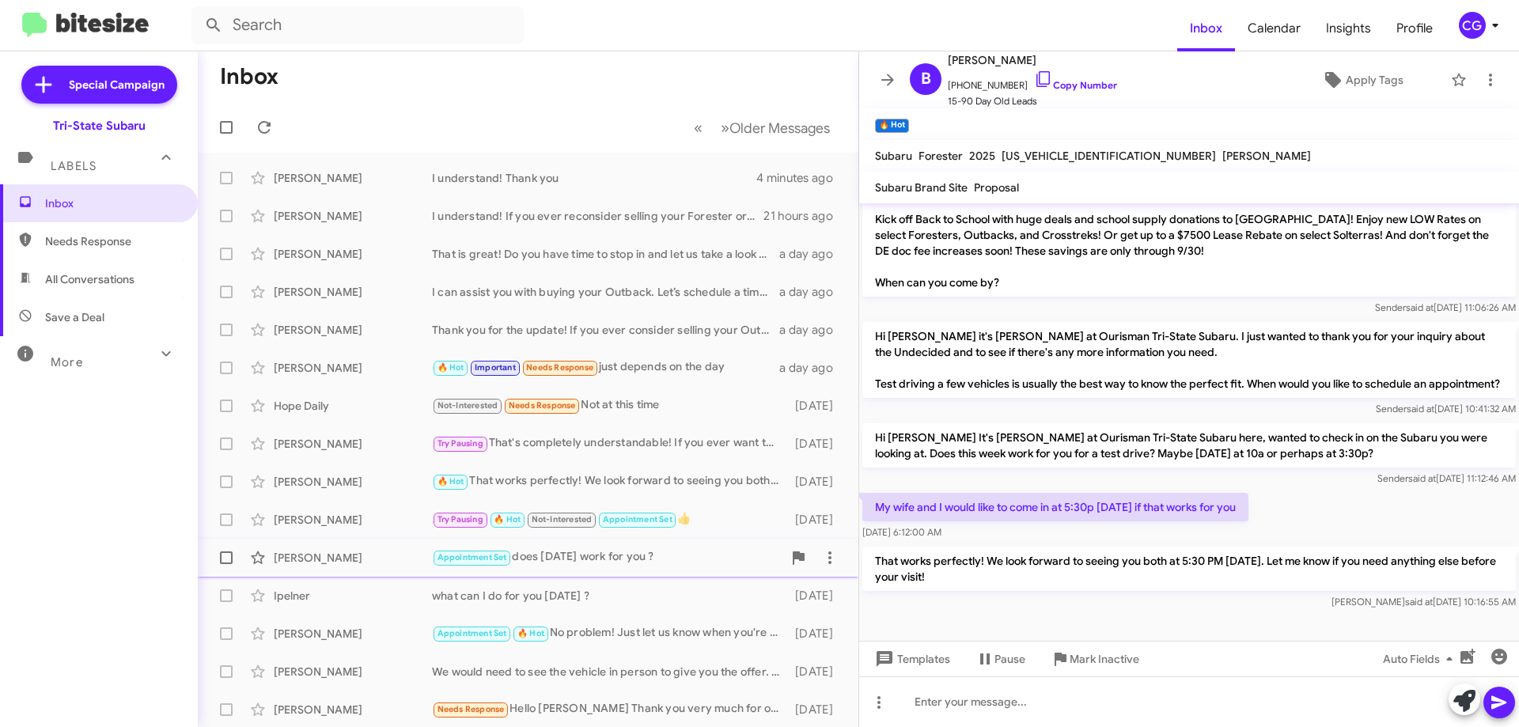
click at [640, 568] on div "Andrew Farrell Appointment Set does Saturday work for you ? 5 days ago" at bounding box center [527, 558] width 635 height 32
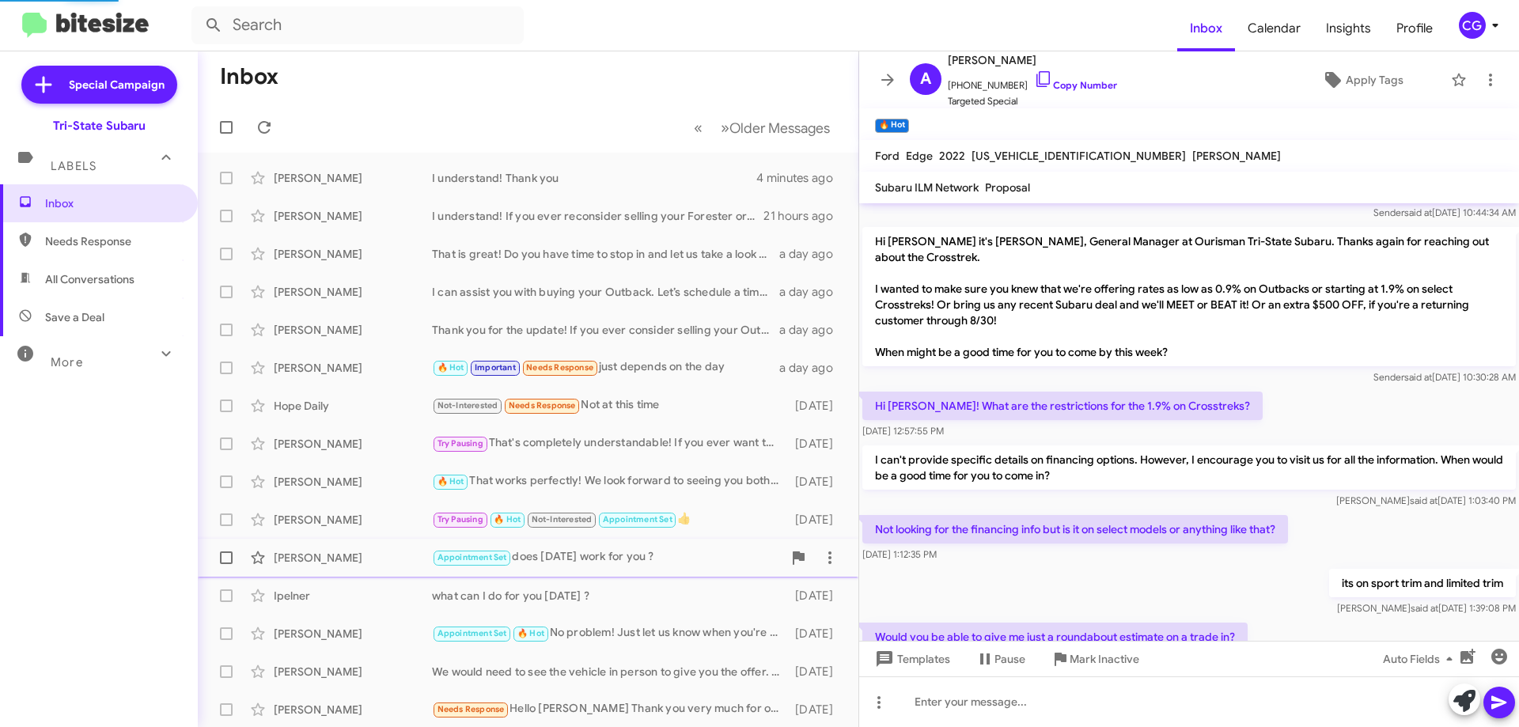
scroll to position [1294, 0]
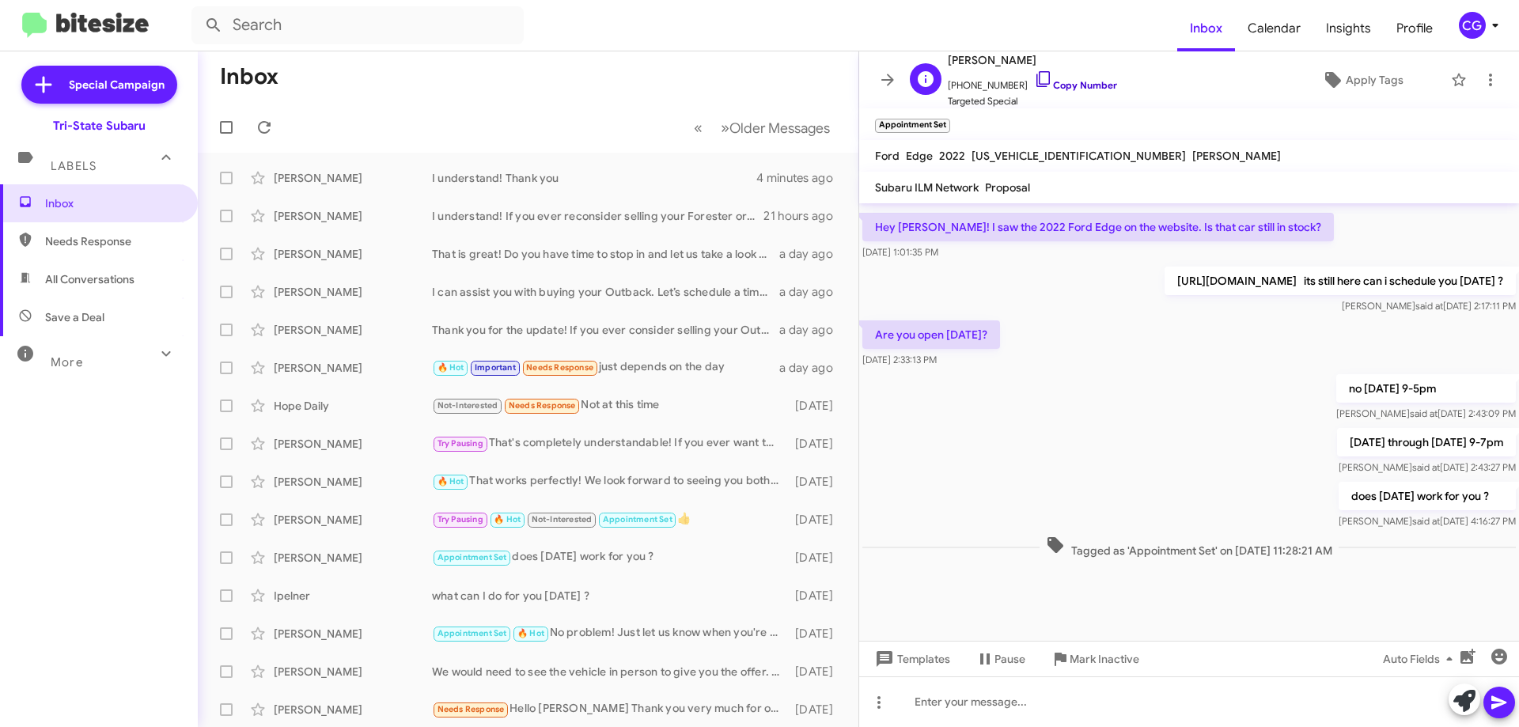
click at [1091, 89] on link "Copy Number" at bounding box center [1075, 85] width 83 height 12
click at [1062, 86] on link "Copy Number" at bounding box center [1075, 85] width 83 height 12
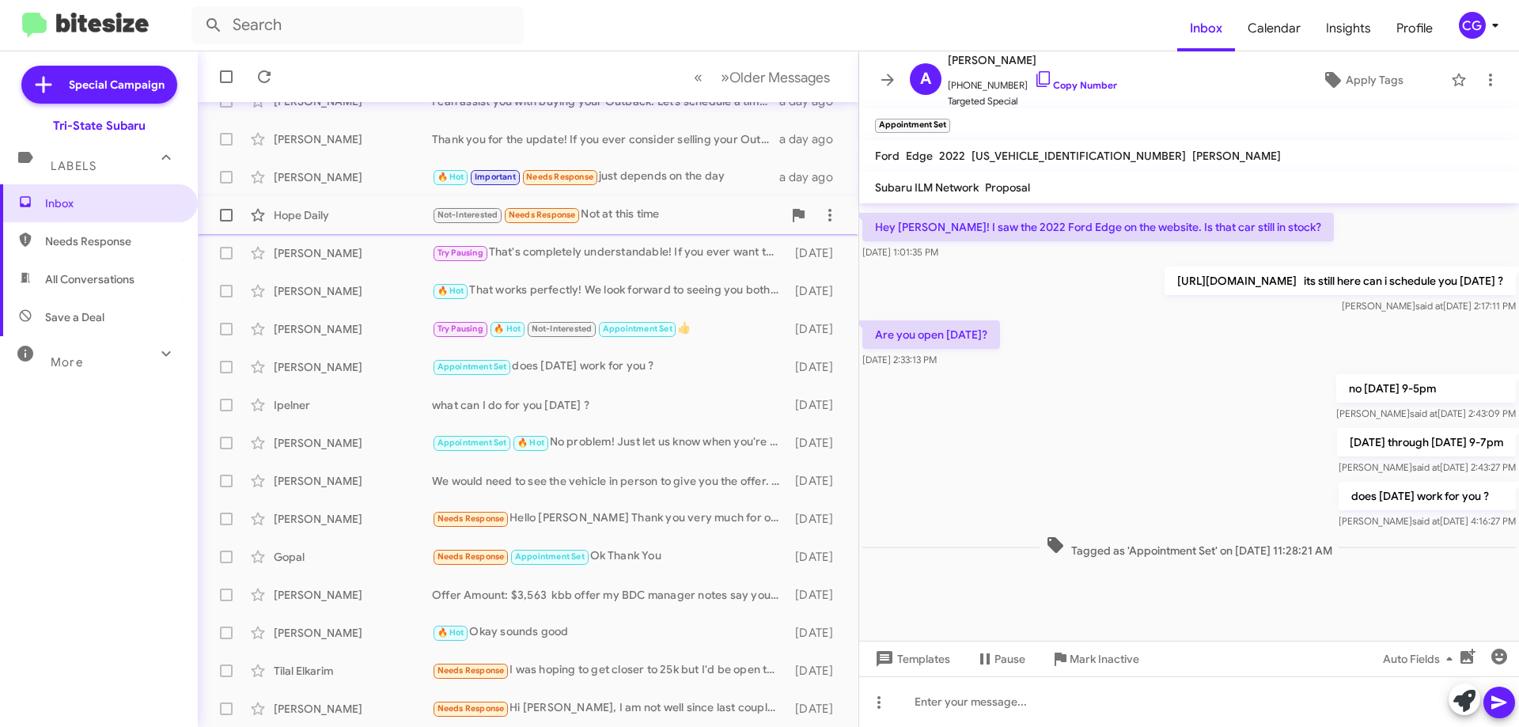
scroll to position [191, 0]
click at [555, 409] on div "what can I do for you [DATE] ?" at bounding box center [607, 404] width 350 height 16
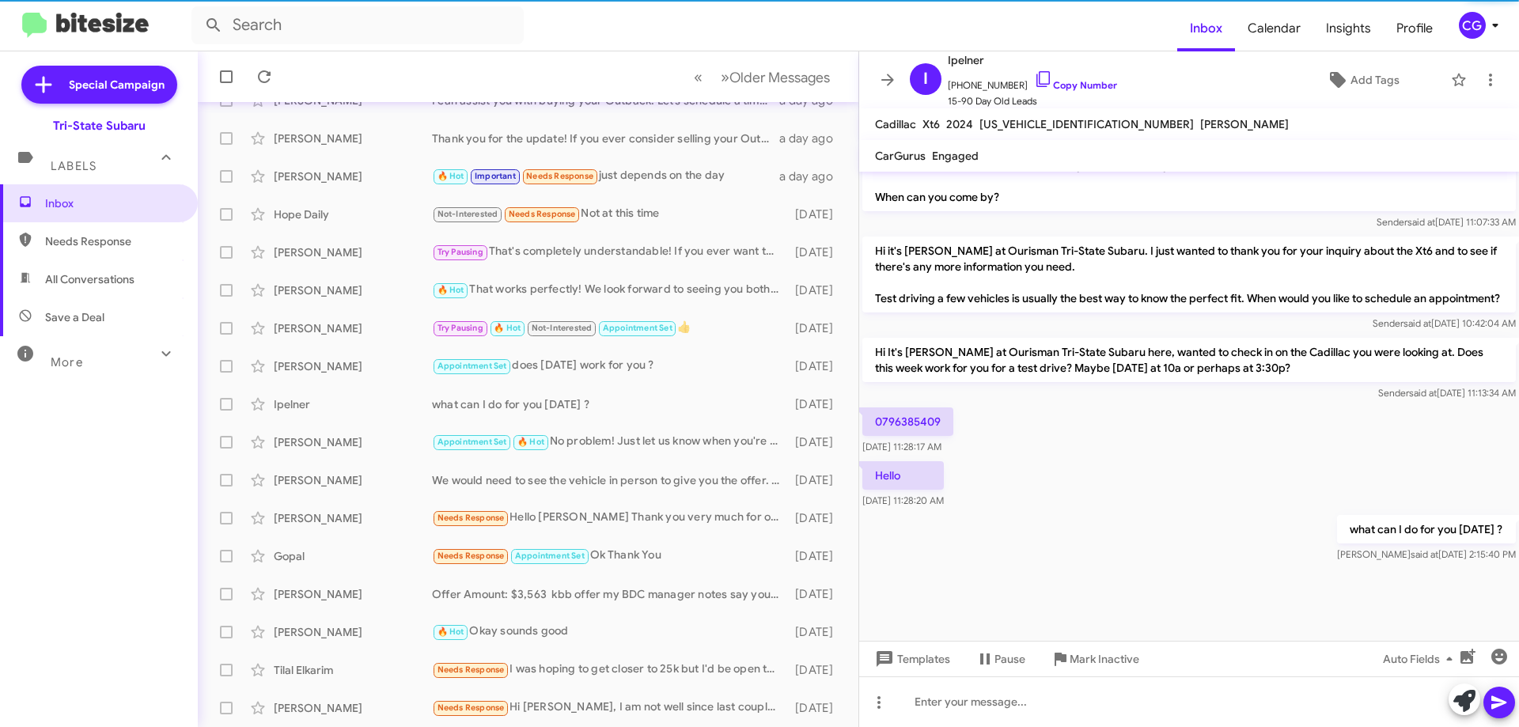
scroll to position [1562, 0]
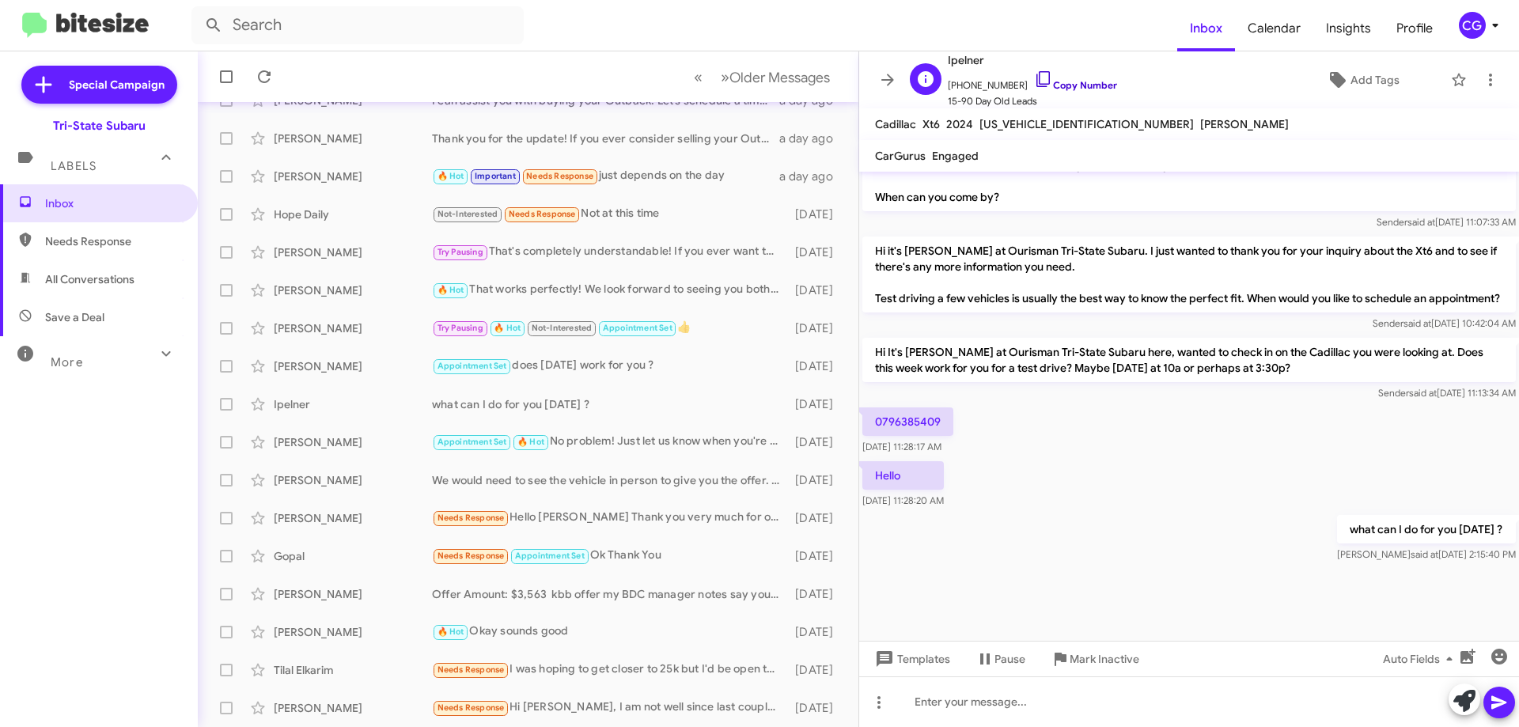
click at [1085, 85] on link "Copy Number" at bounding box center [1075, 85] width 83 height 12
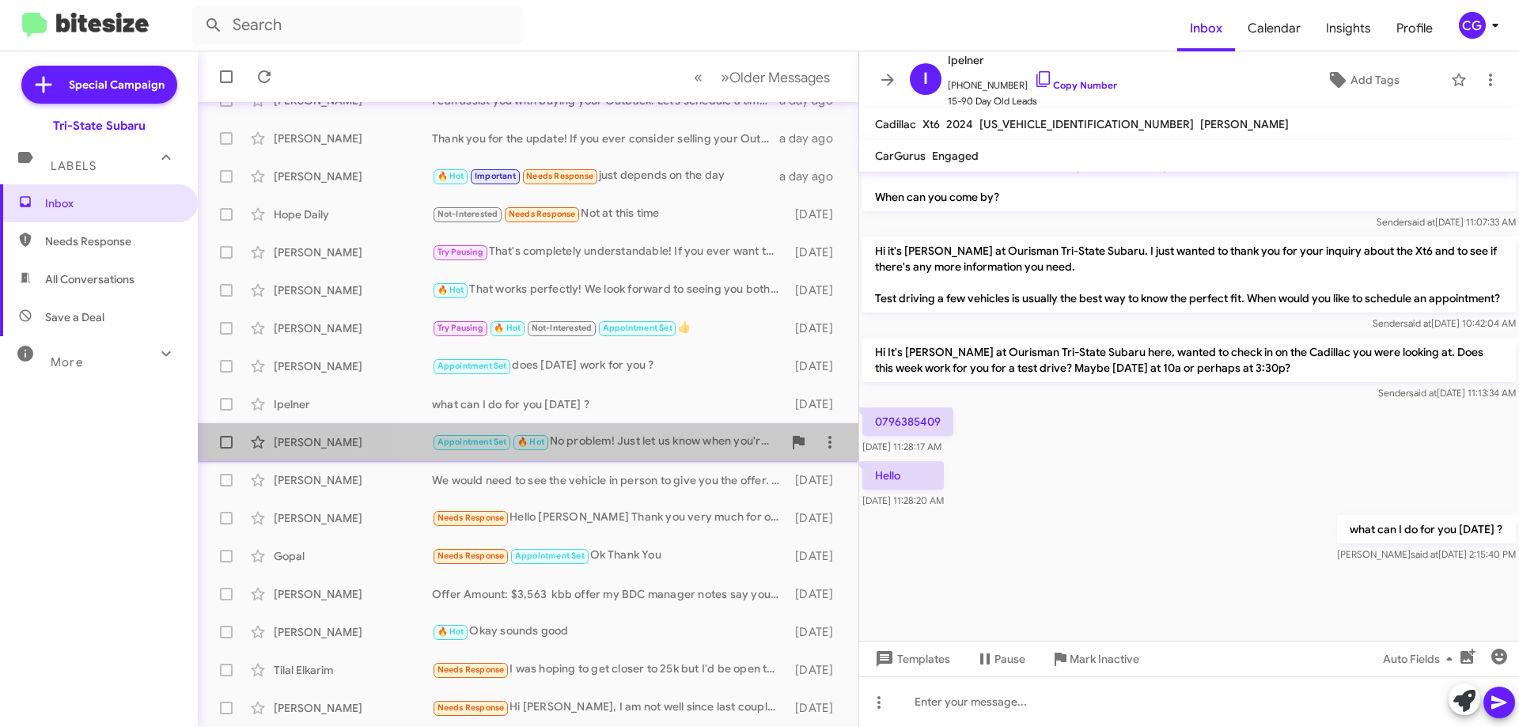
click at [654, 444] on div "Appointment Set 🔥 Hot No problem! Just let us know when you're ready, and we ca…" at bounding box center [607, 442] width 350 height 18
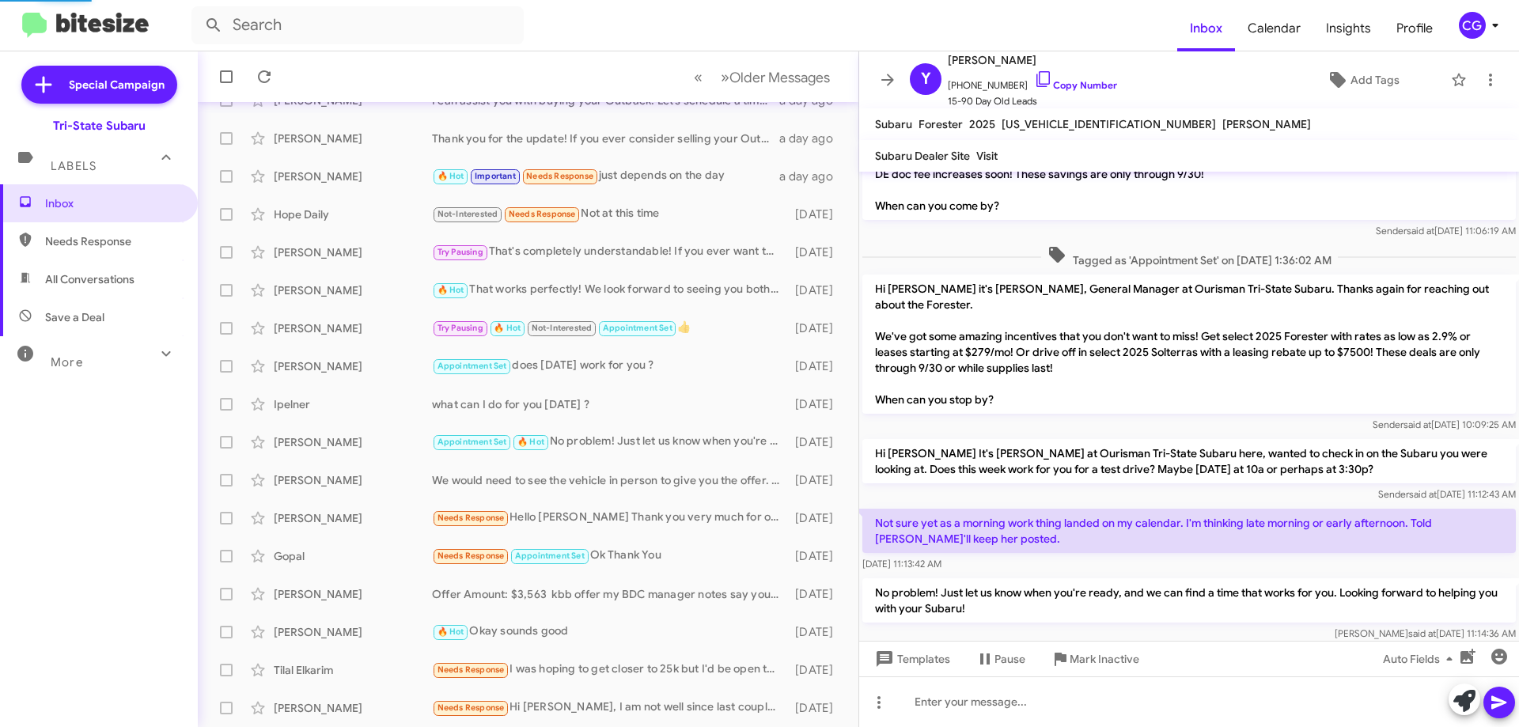
scroll to position [195, 0]
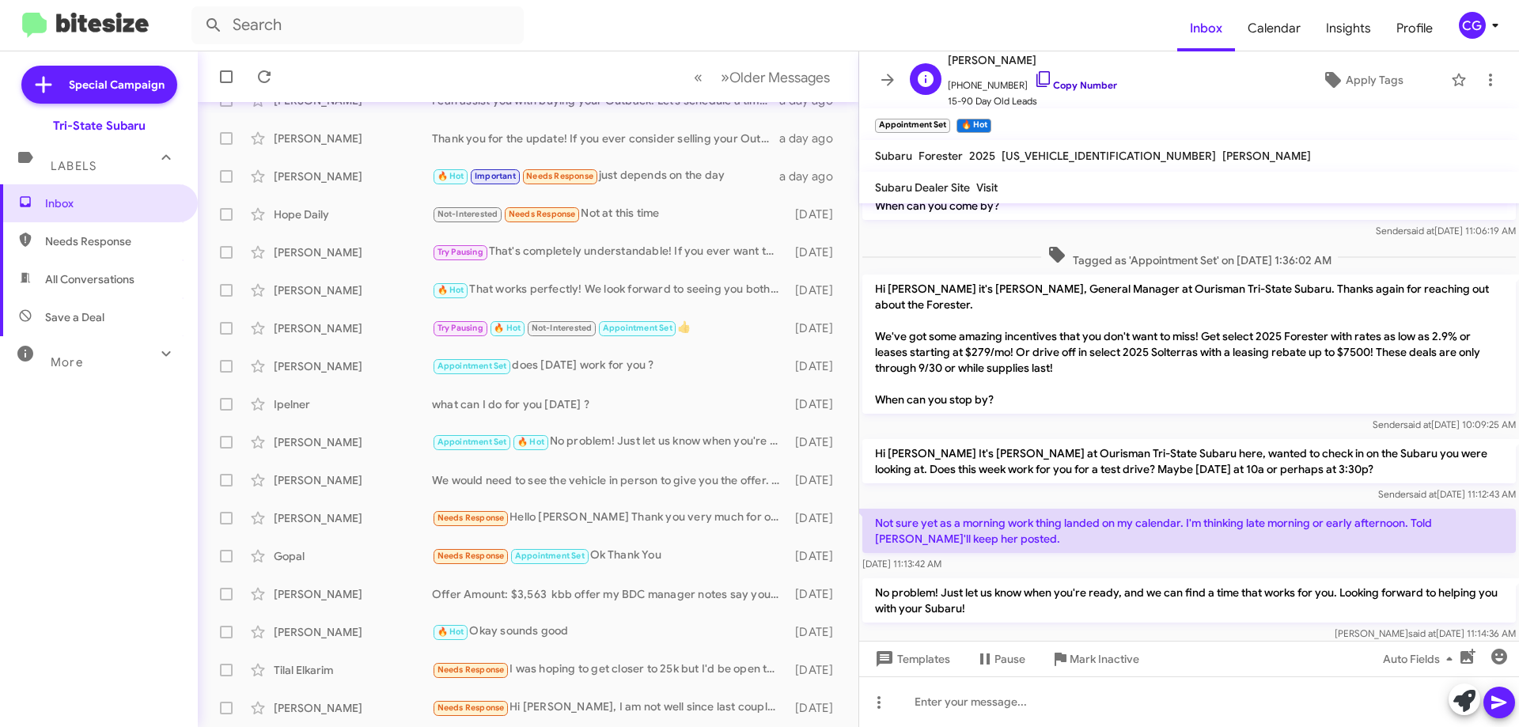
click at [1075, 81] on link "Copy Number" at bounding box center [1075, 85] width 83 height 12
click at [612, 487] on div "We would need to see the vehicle in person to give you the offer. Do you have t…" at bounding box center [607, 480] width 350 height 16
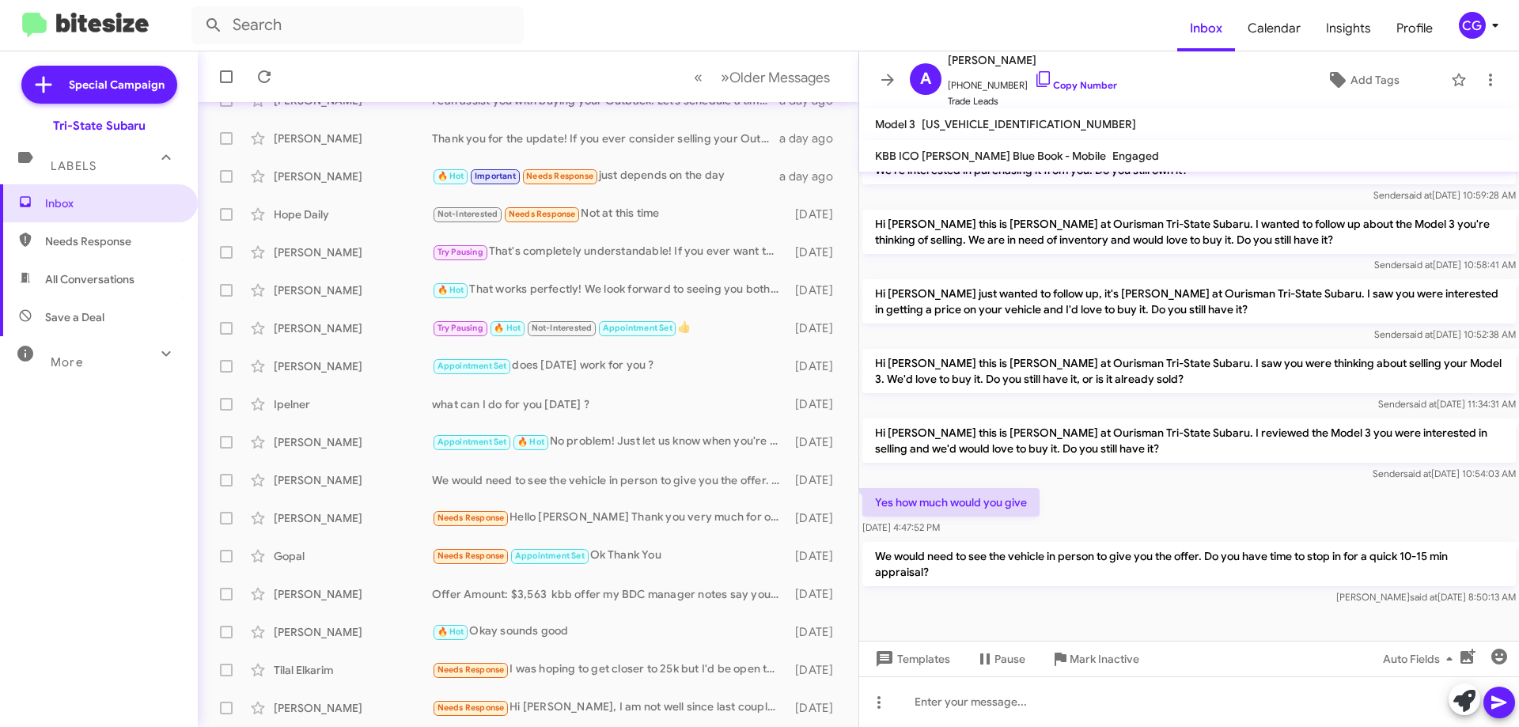
scroll to position [177, 0]
click at [1070, 89] on link "Copy Number" at bounding box center [1075, 85] width 83 height 12
click at [1065, 661] on icon at bounding box center [1061, 659] width 12 height 13
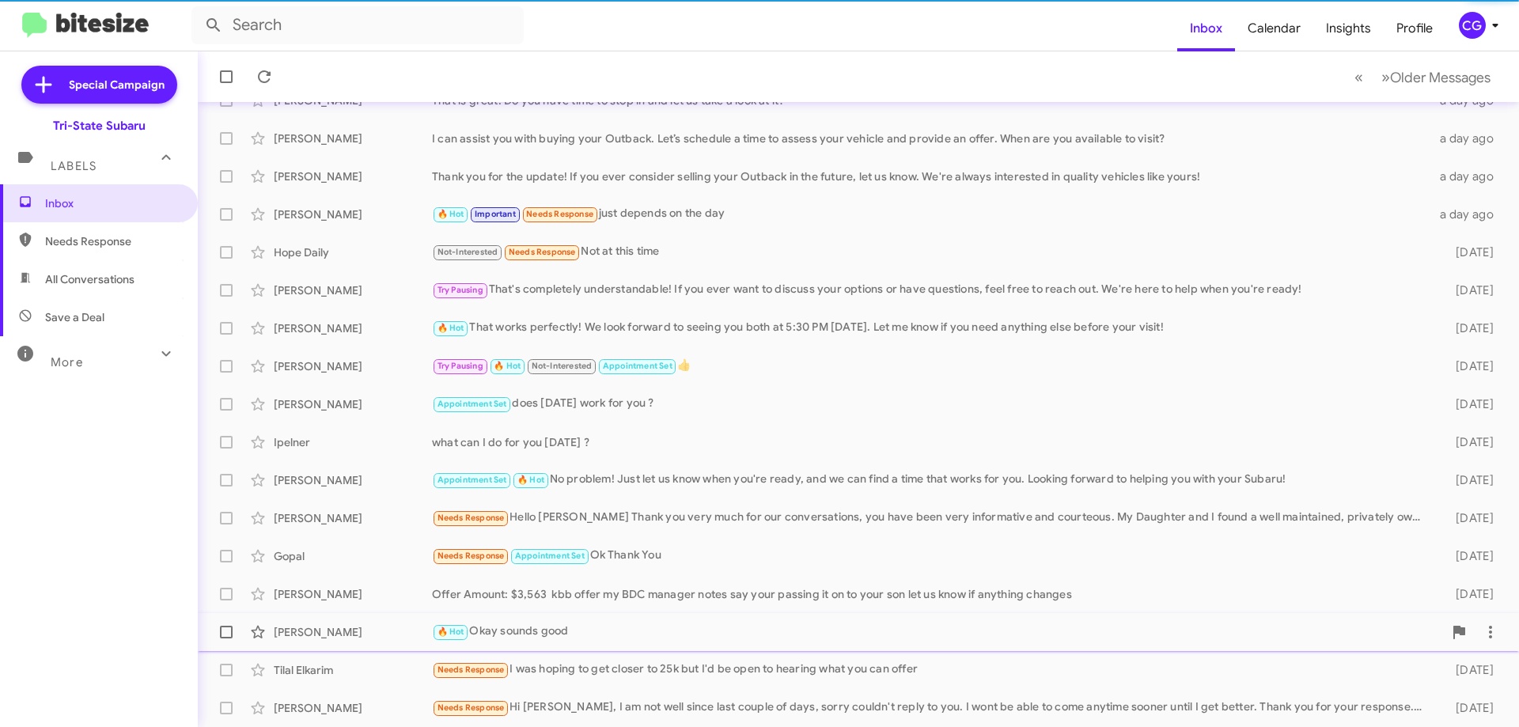
scroll to position [153, 0]
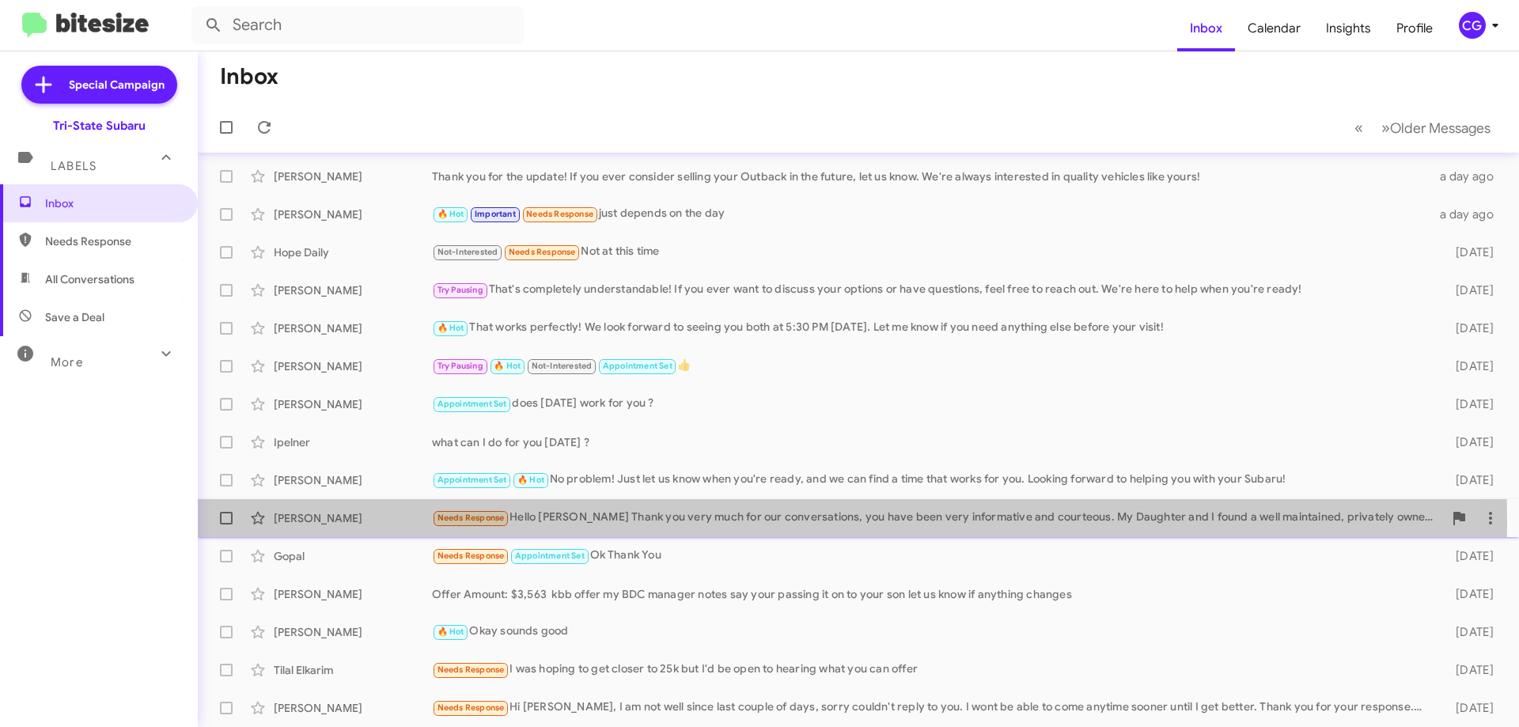
click at [589, 521] on div "Needs Response Hello Joe Thank you very much for our conversations, you have be…" at bounding box center [937, 518] width 1011 height 18
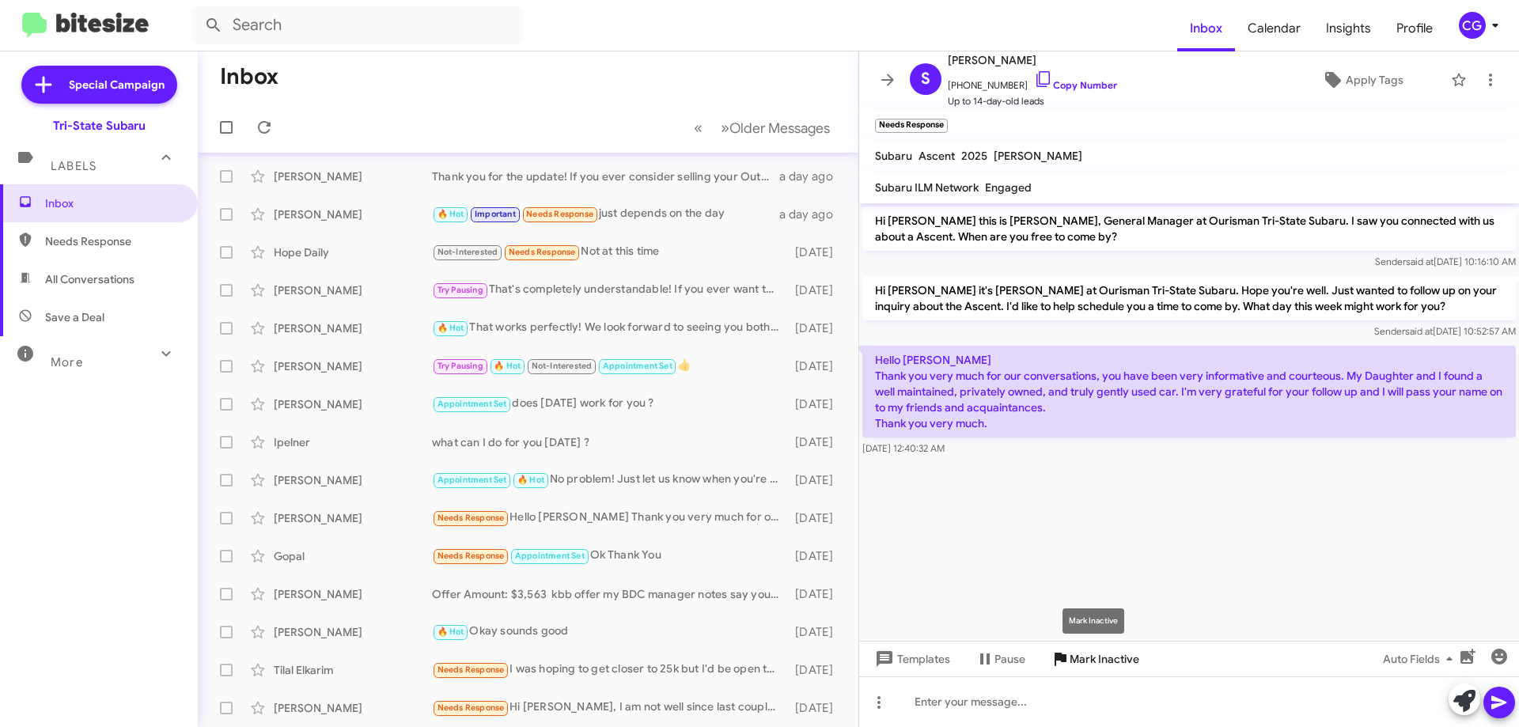
click at [1086, 658] on span "Mark Inactive" at bounding box center [1105, 659] width 70 height 28
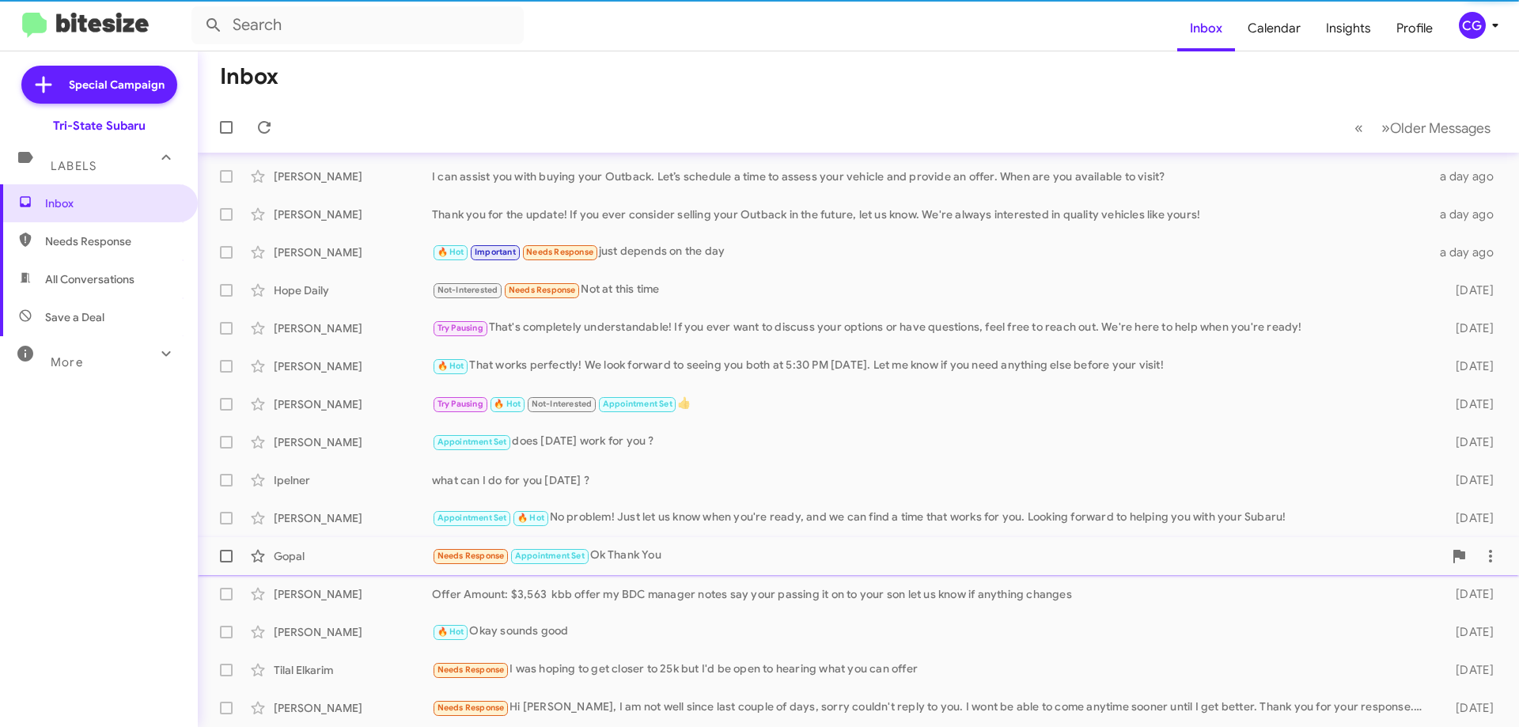
scroll to position [116, 0]
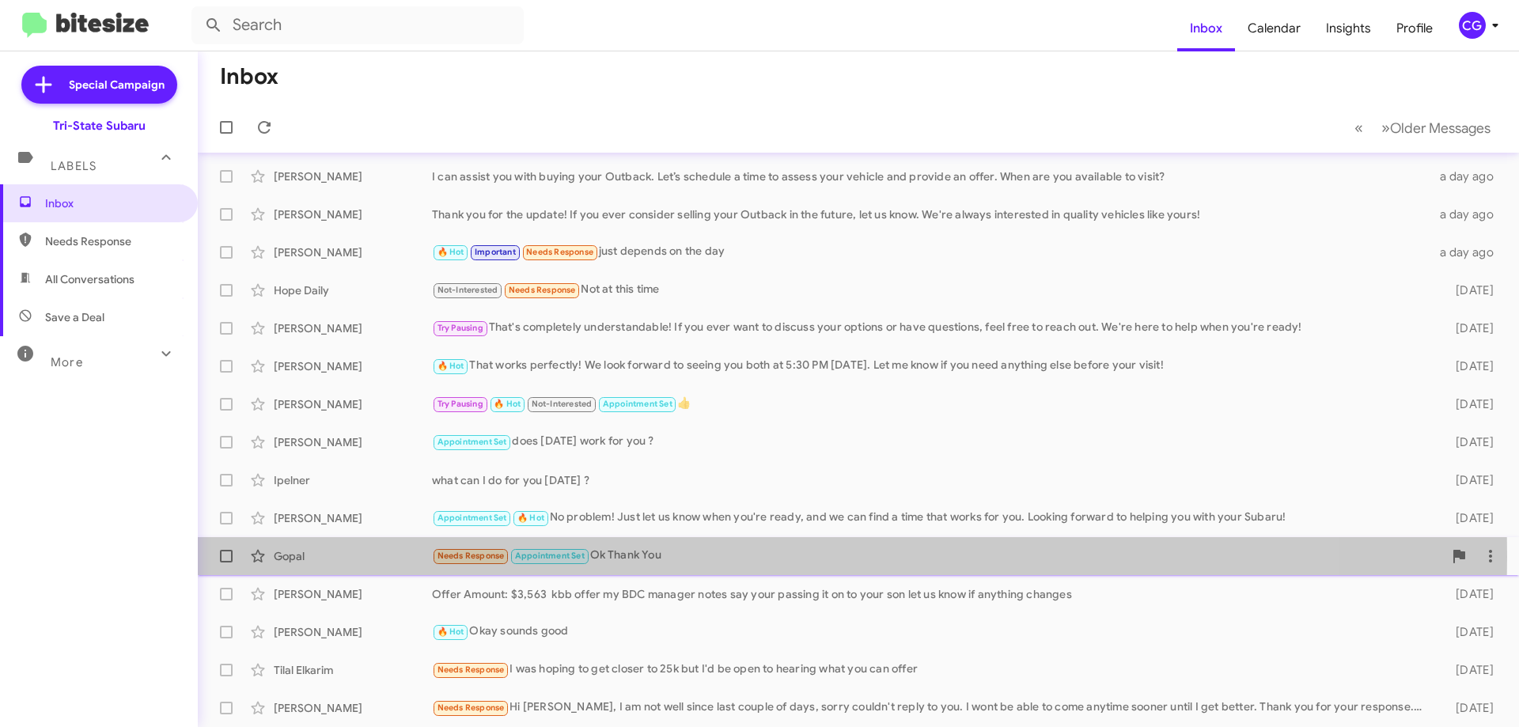
click at [619, 556] on div "Needs Response Appointment Set Ok Thank You" at bounding box center [937, 556] width 1011 height 18
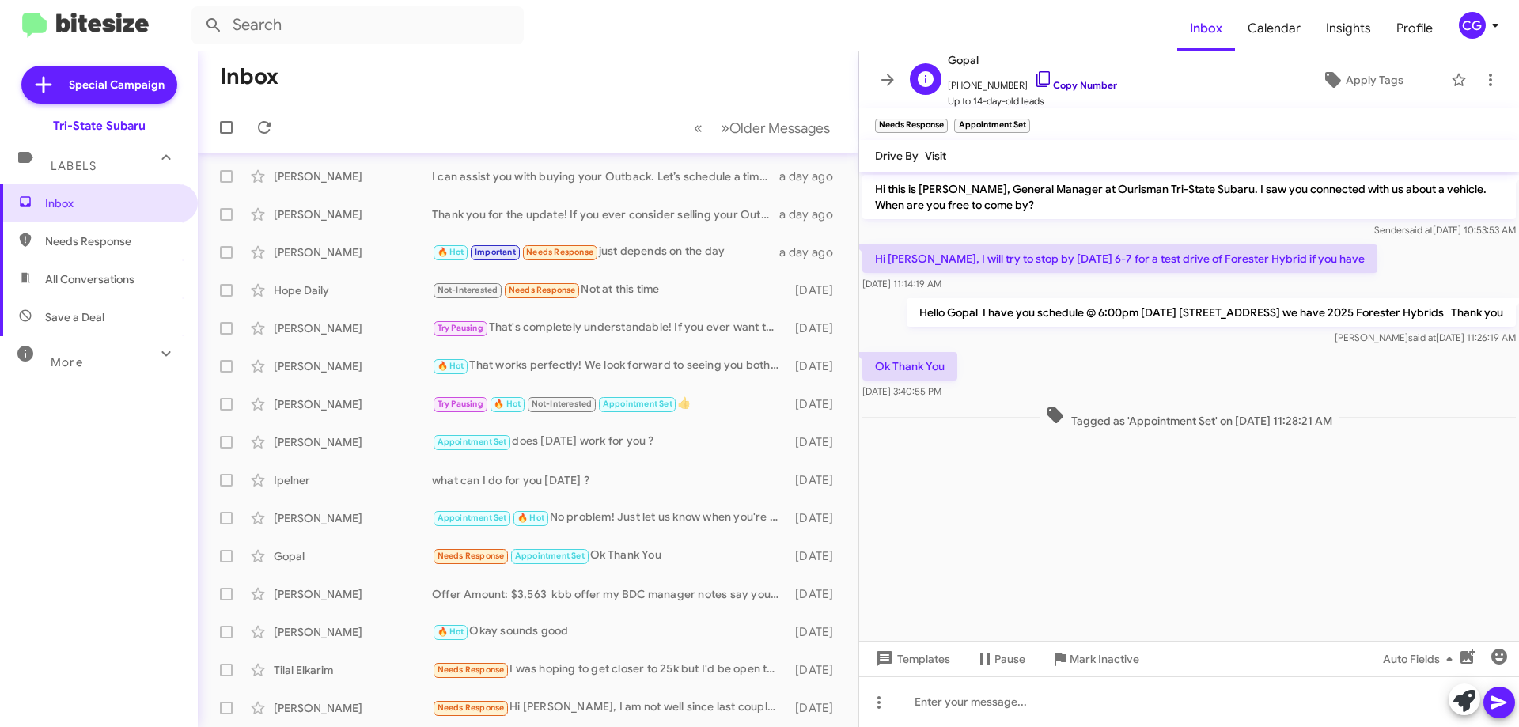
click at [1077, 85] on link "Copy Number" at bounding box center [1075, 85] width 83 height 12
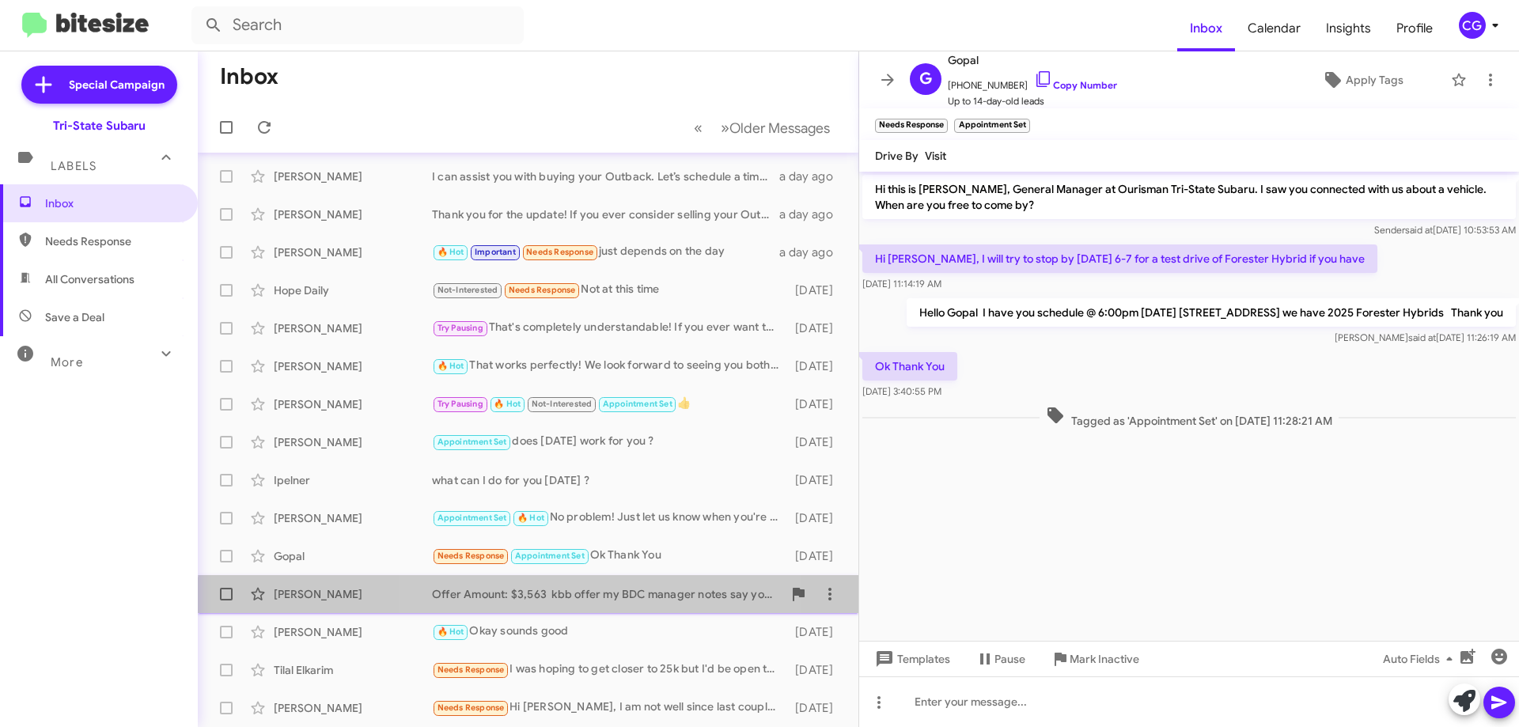
click at [602, 603] on div "Patrick Mattix Offer Amount: $3,563 kbb offer my BDC manager notes say your pas…" at bounding box center [527, 594] width 635 height 32
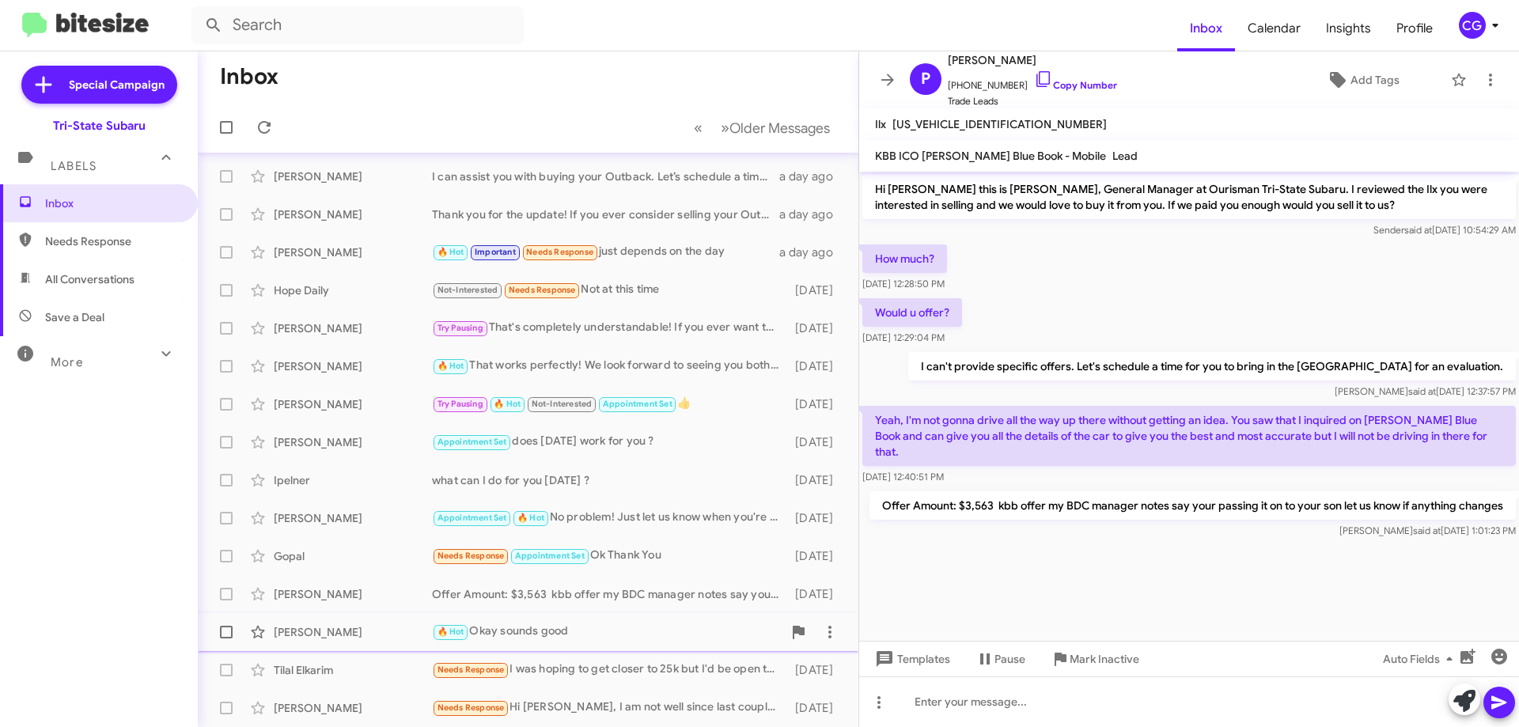
click at [576, 632] on div "🔥 Hot Okay sounds good" at bounding box center [607, 632] width 350 height 18
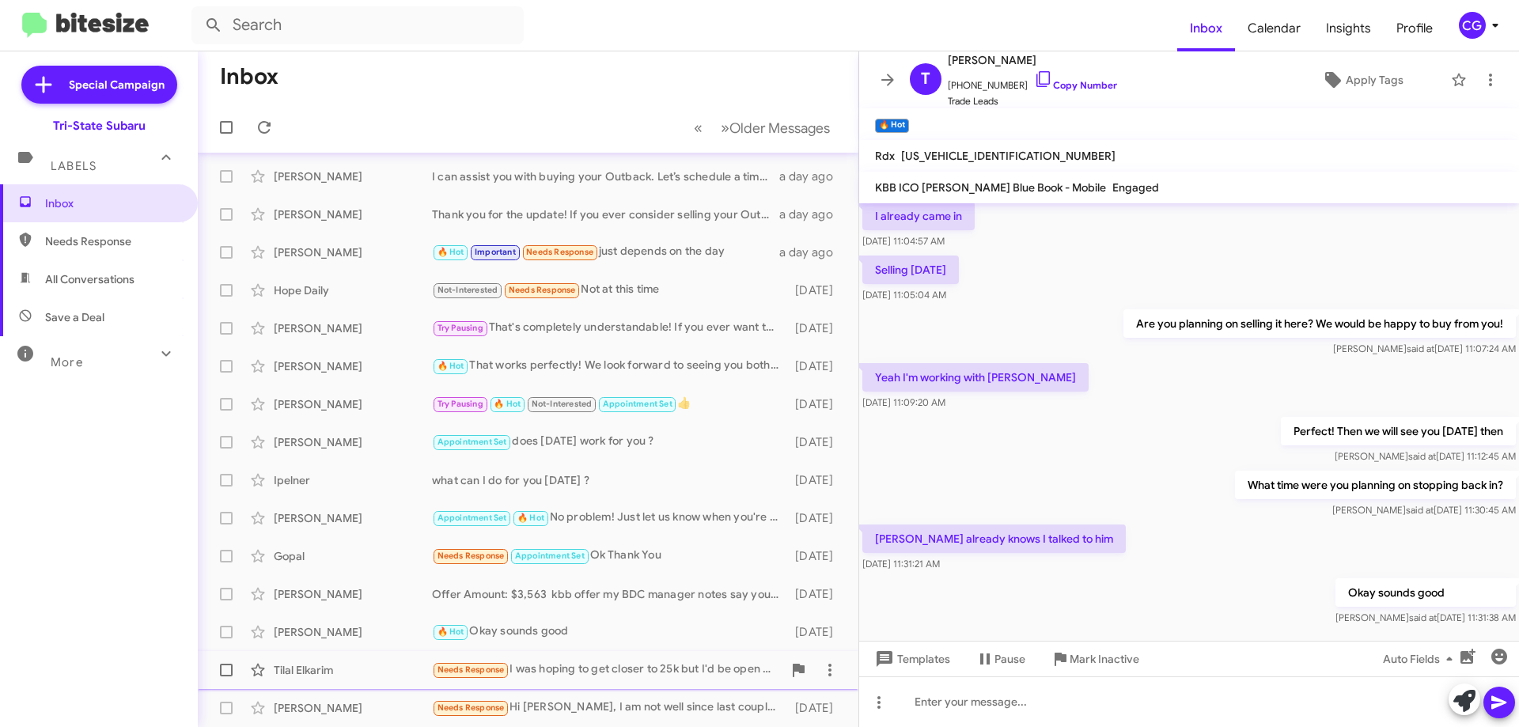
click at [641, 666] on div "Needs Response I was hoping to get closer to 25k but I'd be open to hearing wha…" at bounding box center [607, 670] width 350 height 18
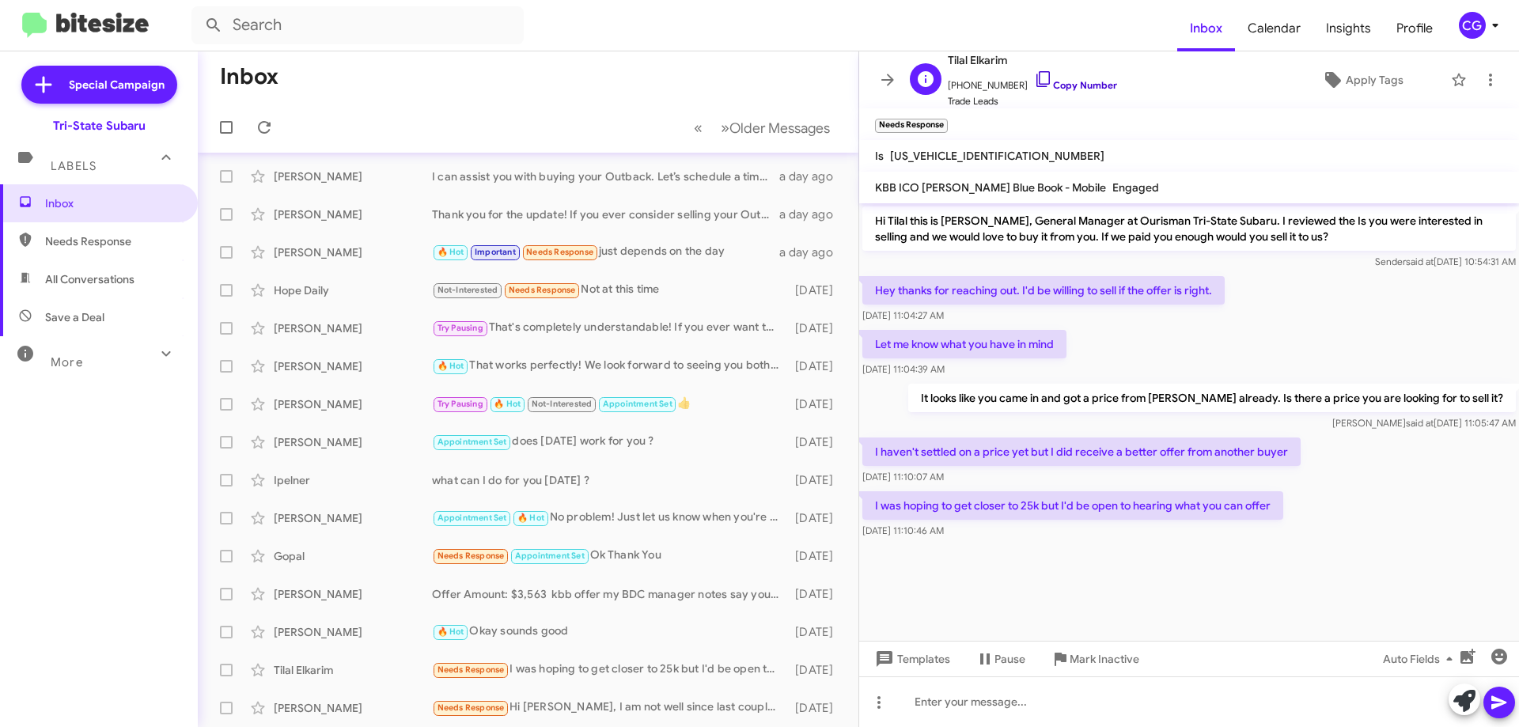
click at [1086, 88] on link "Copy Number" at bounding box center [1075, 85] width 83 height 12
click at [1066, 75] on span "+14437356543 Copy Number" at bounding box center [1032, 82] width 169 height 24
click at [1066, 86] on link "Copy Number" at bounding box center [1075, 85] width 83 height 12
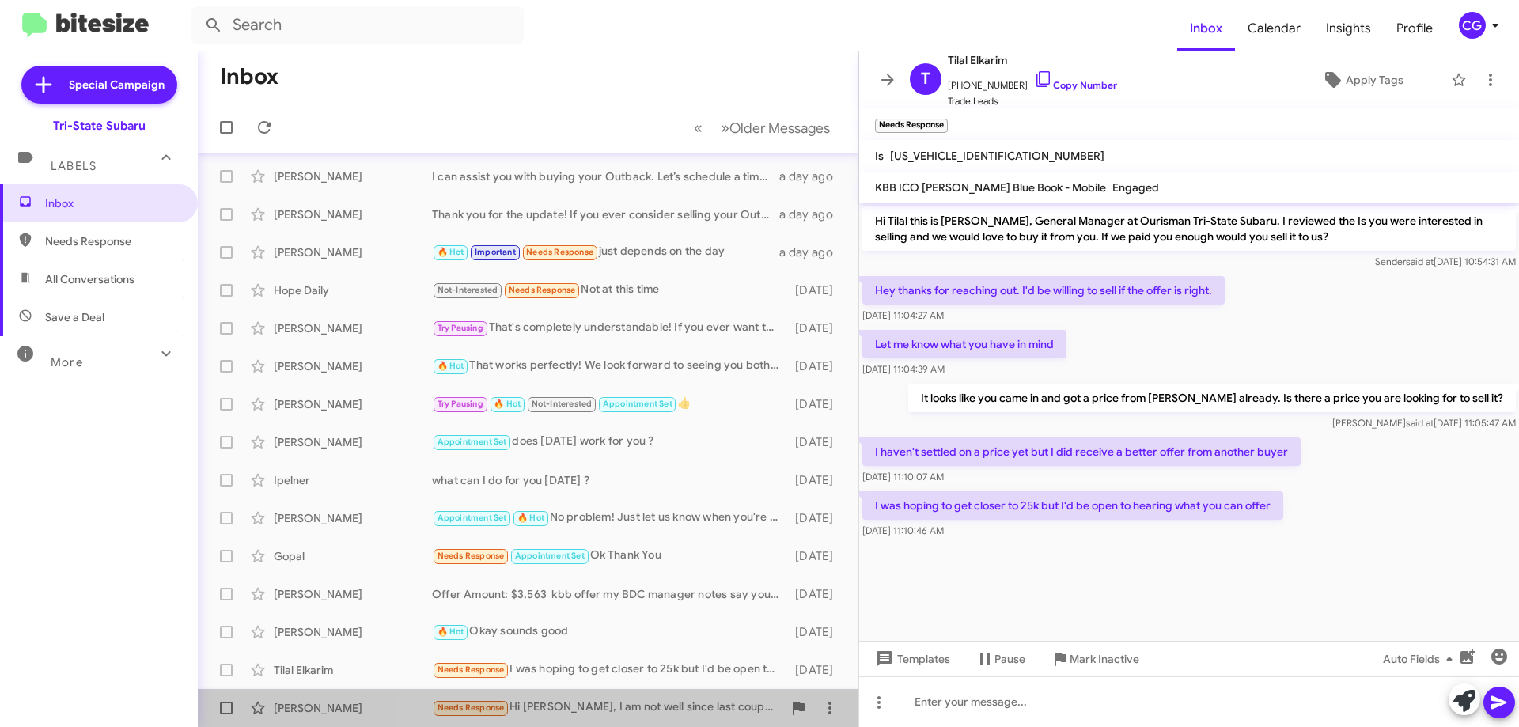
click at [588, 696] on div "Divya Sharma Needs Response Hi Joe, I am not well since last couple of days, so…" at bounding box center [527, 708] width 635 height 32
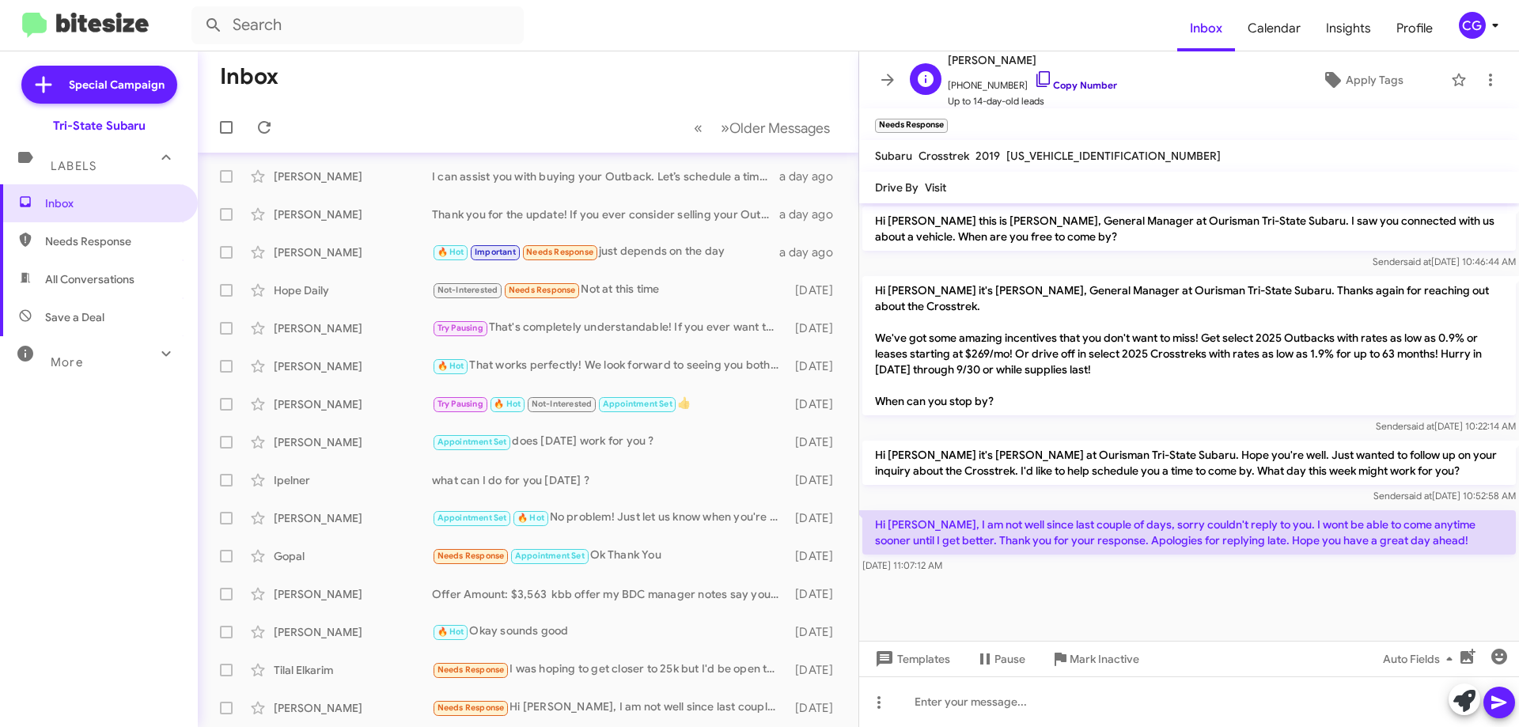
click at [1070, 87] on link "Copy Number" at bounding box center [1075, 85] width 83 height 12
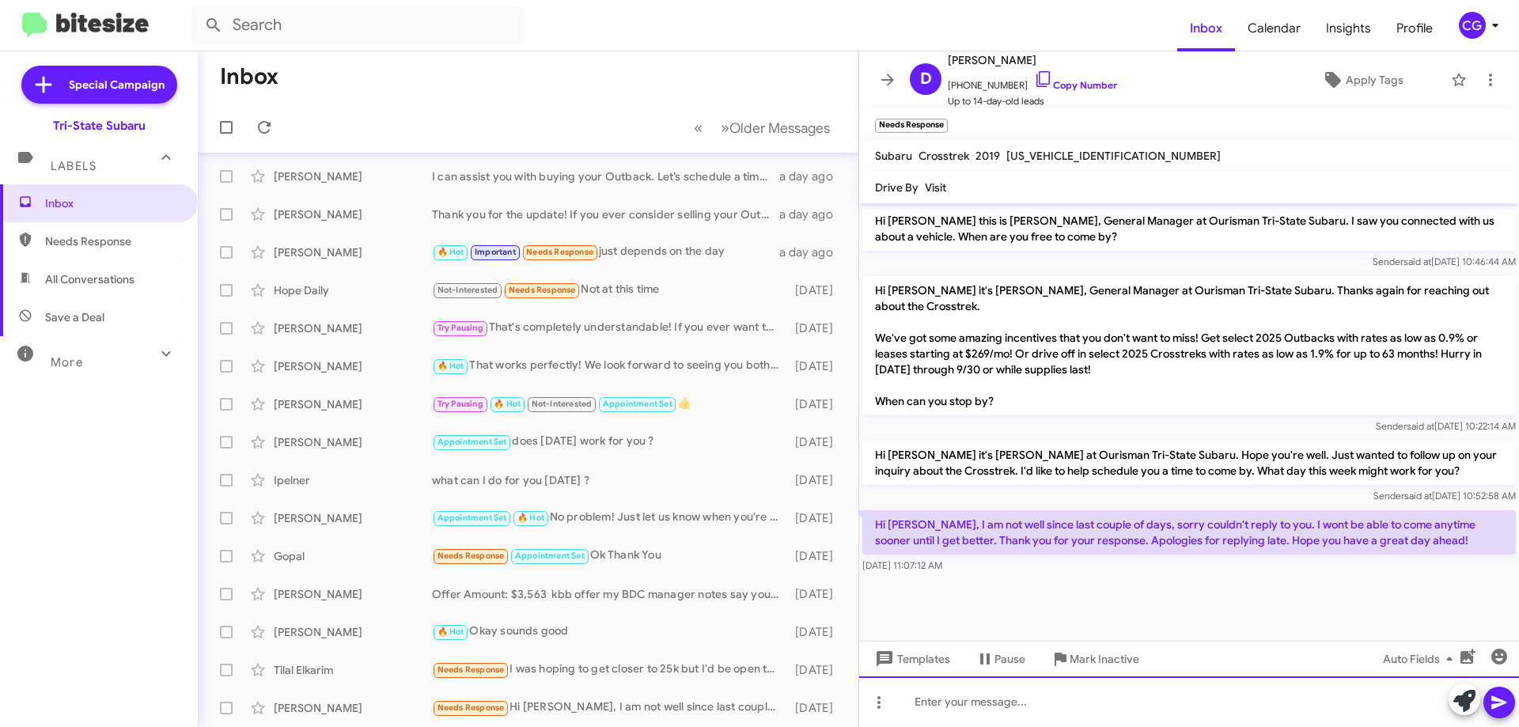
click at [1026, 713] on div at bounding box center [1189, 701] width 660 height 51
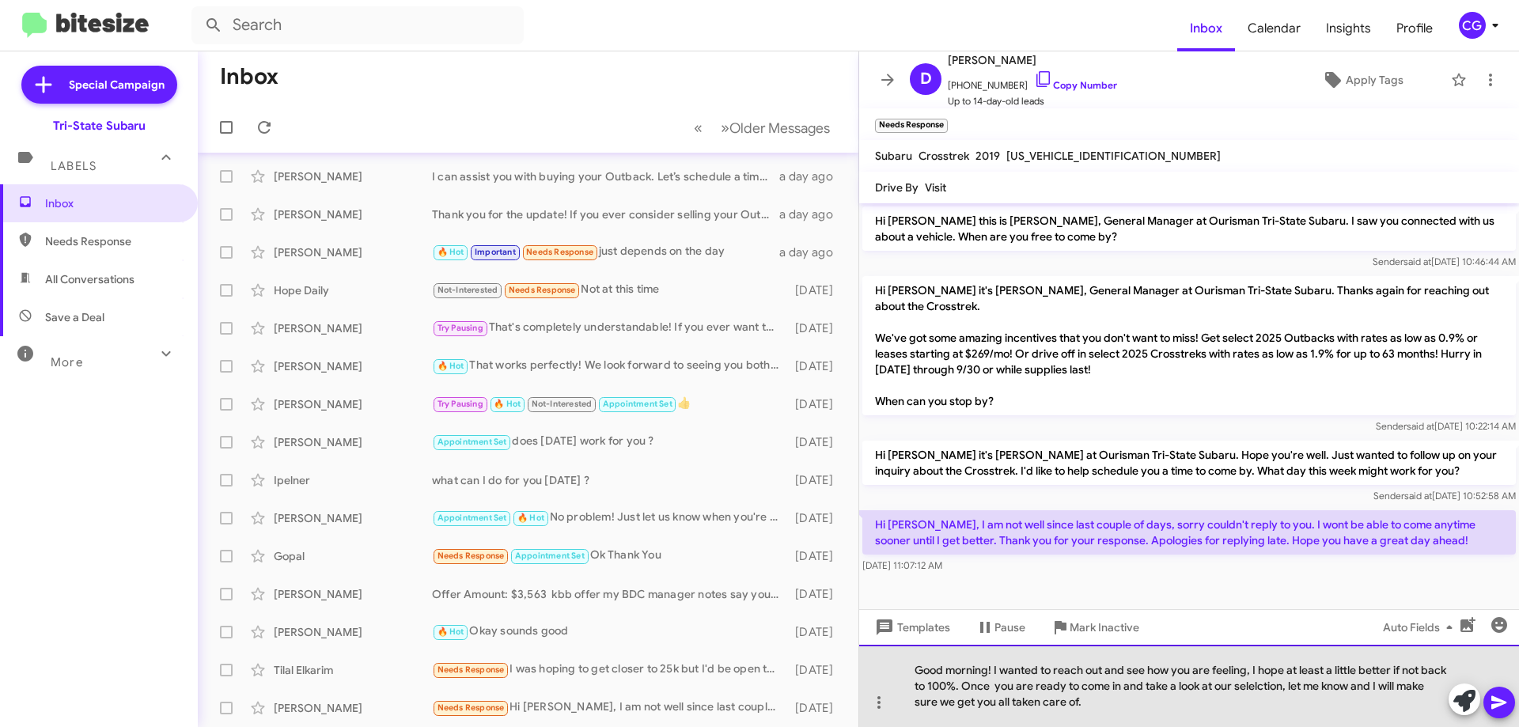
click at [1142, 694] on div "Good morning! I wanted to reach out and see how you are feeling, I hope at leas…" at bounding box center [1189, 686] width 660 height 82
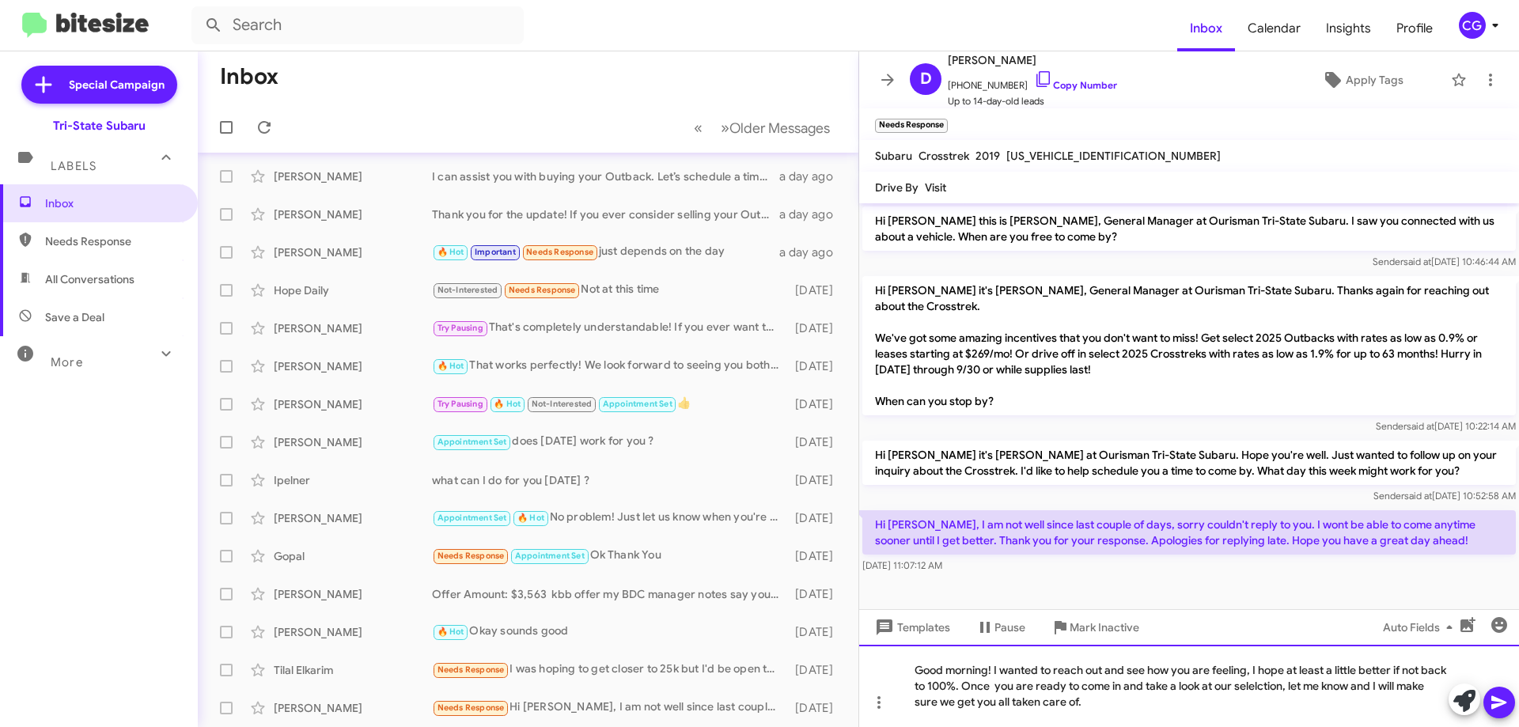
click at [1142, 694] on div "Good morning! I wanted to reach out and see how you are feeling, I hope at leas…" at bounding box center [1189, 686] width 660 height 82
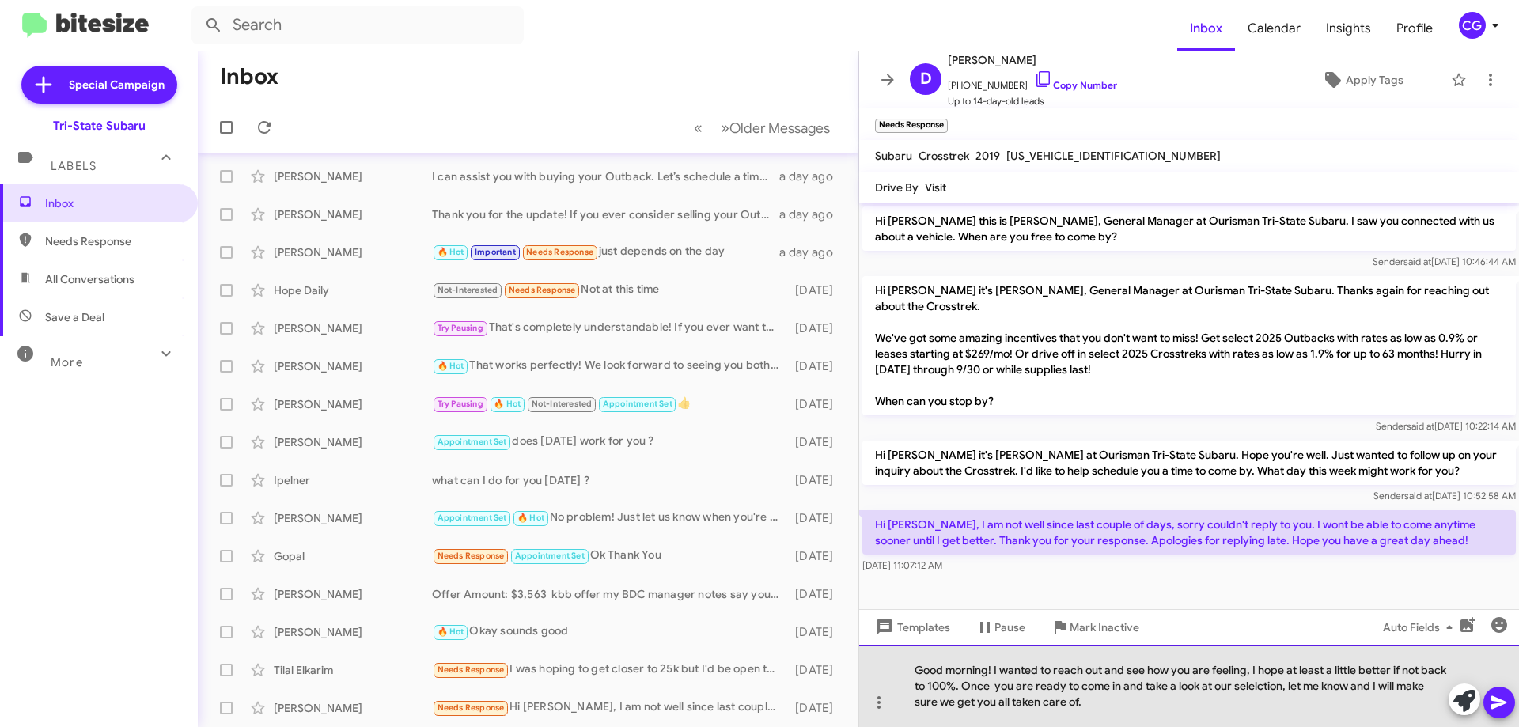
drag, startPoint x: 1136, startPoint y: 705, endPoint x: 878, endPoint y: 660, distance: 261.8
click at [878, 660] on div "Good morning! I wanted to reach out and see how you are feeling, I hope at leas…" at bounding box center [1189, 686] width 660 height 82
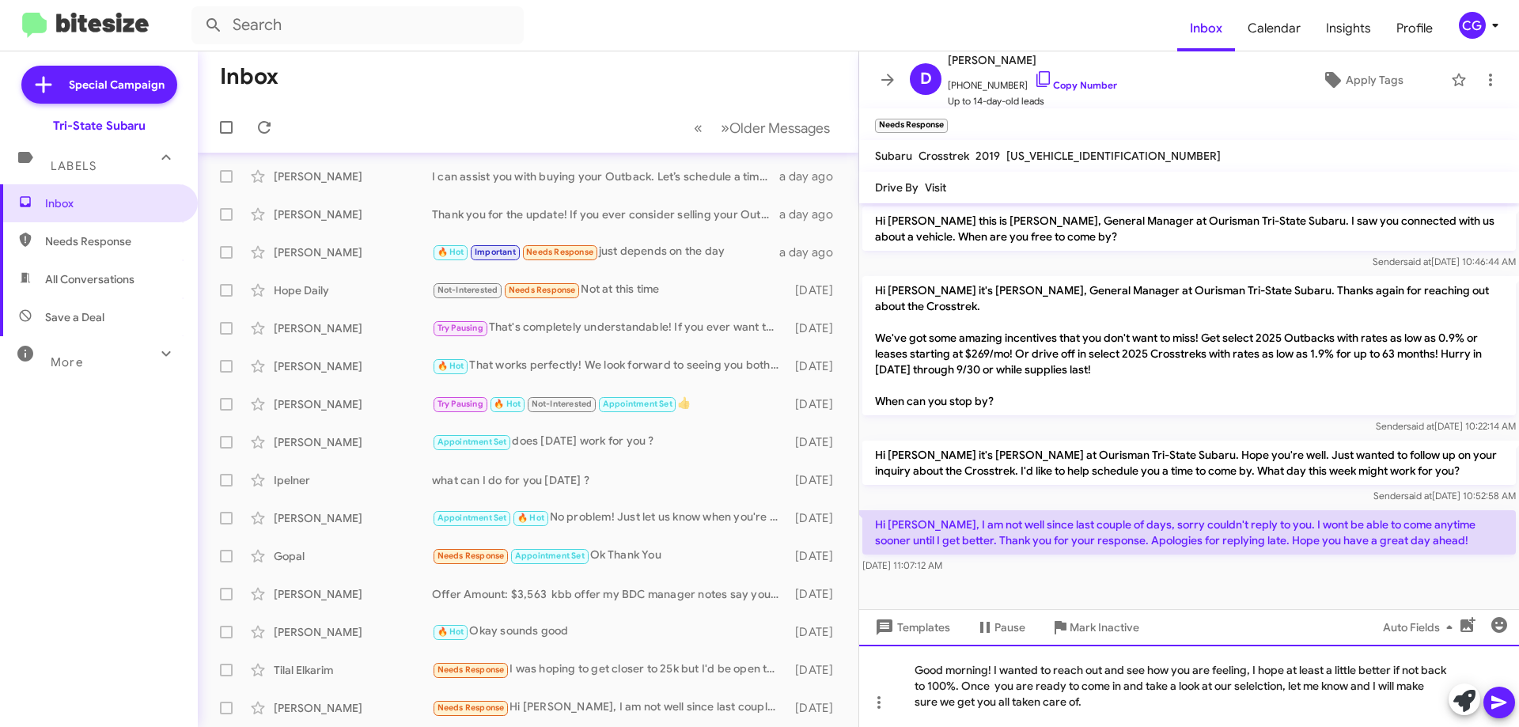
copy div "Good morning! I wanted to reach out and see how you are feeling, I hope at leas…"
click at [996, 683] on mat-tooltip-component "Pause Conversation" at bounding box center [1000, 665] width 108 height 47
click at [992, 710] on div "Good morning! I wanted to reach out and see how you are feeling, I hope at leas…" at bounding box center [1189, 686] width 660 height 82
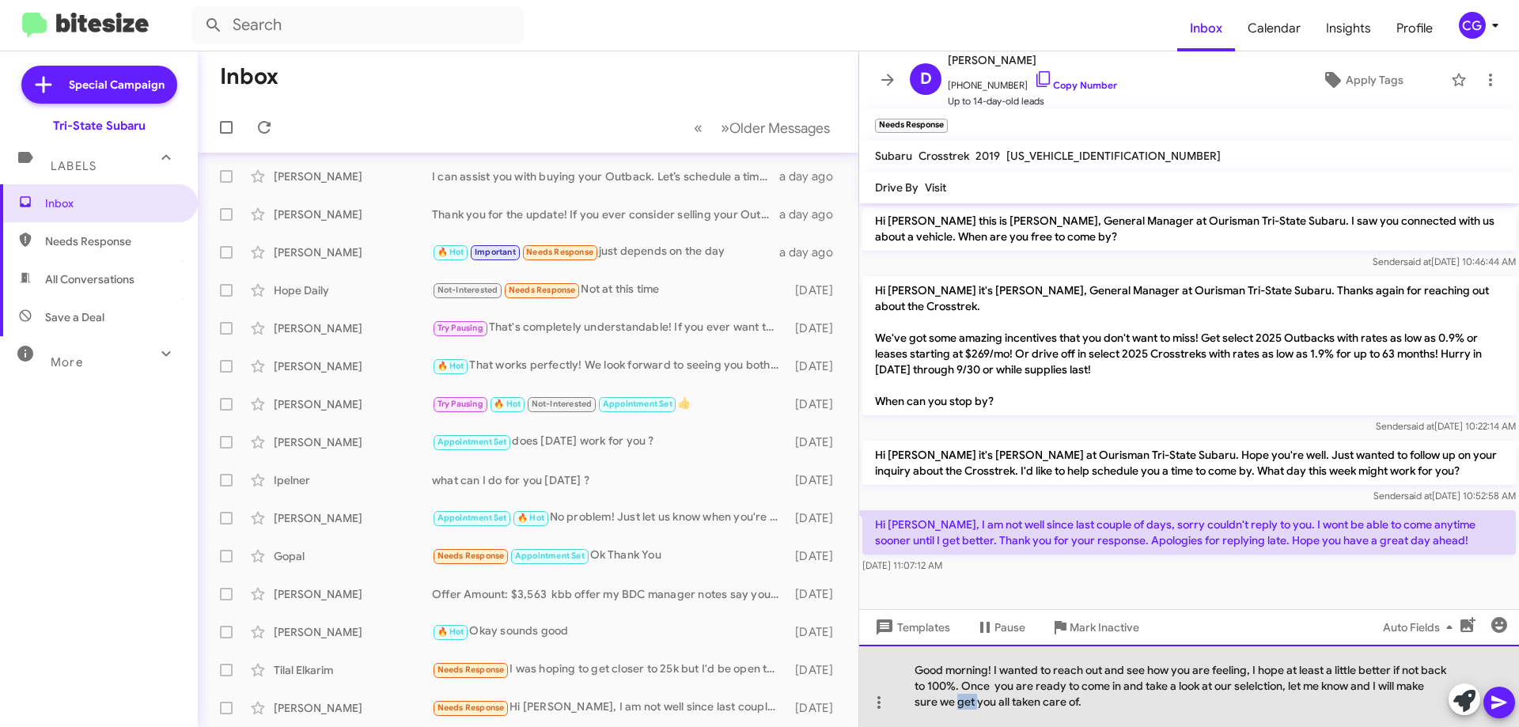
click at [994, 708] on div "Good morning! I wanted to reach out and see how you are feeling, I hope at leas…" at bounding box center [1189, 686] width 660 height 82
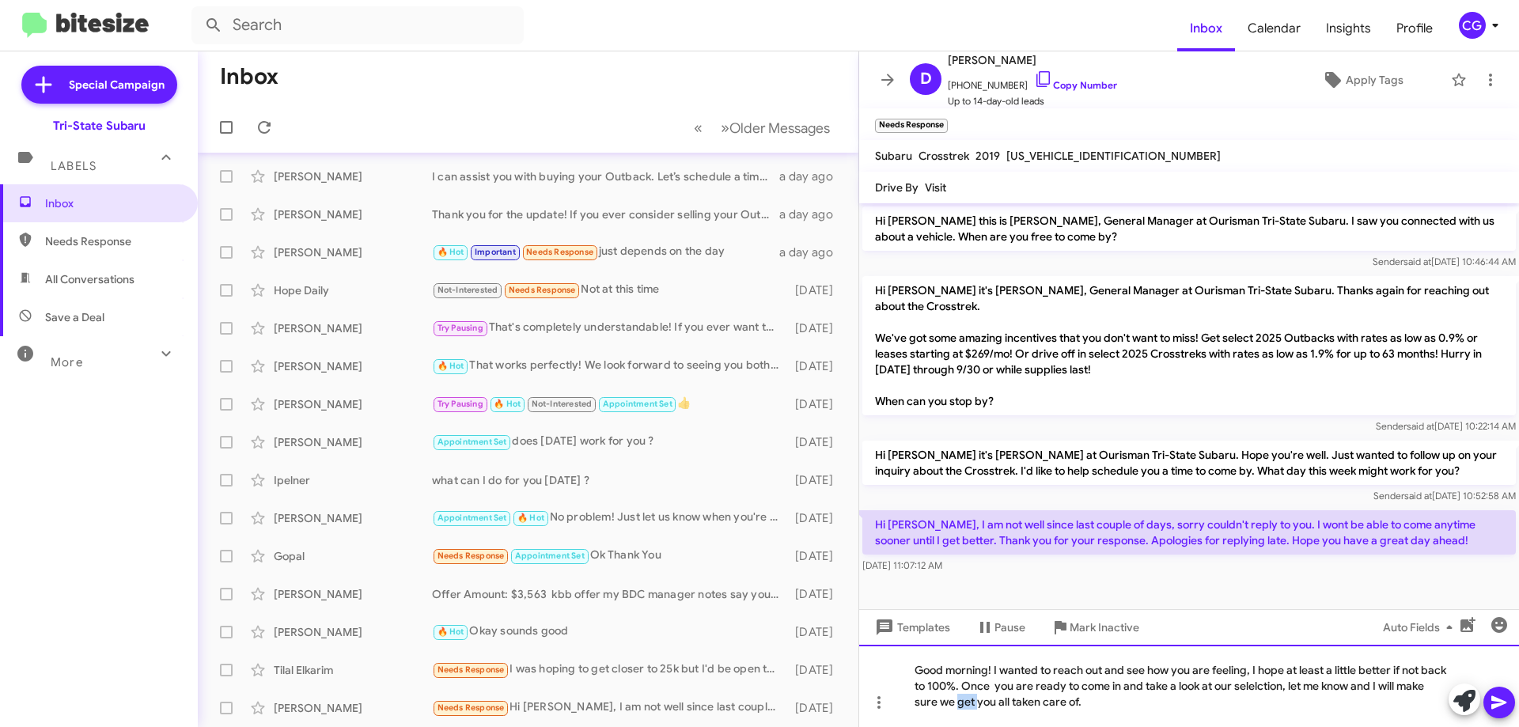
click at [994, 708] on div "Good morning! I wanted to reach out and see how you are feeling, I hope at leas…" at bounding box center [1189, 686] width 660 height 82
click at [1493, 695] on icon at bounding box center [1499, 702] width 19 height 19
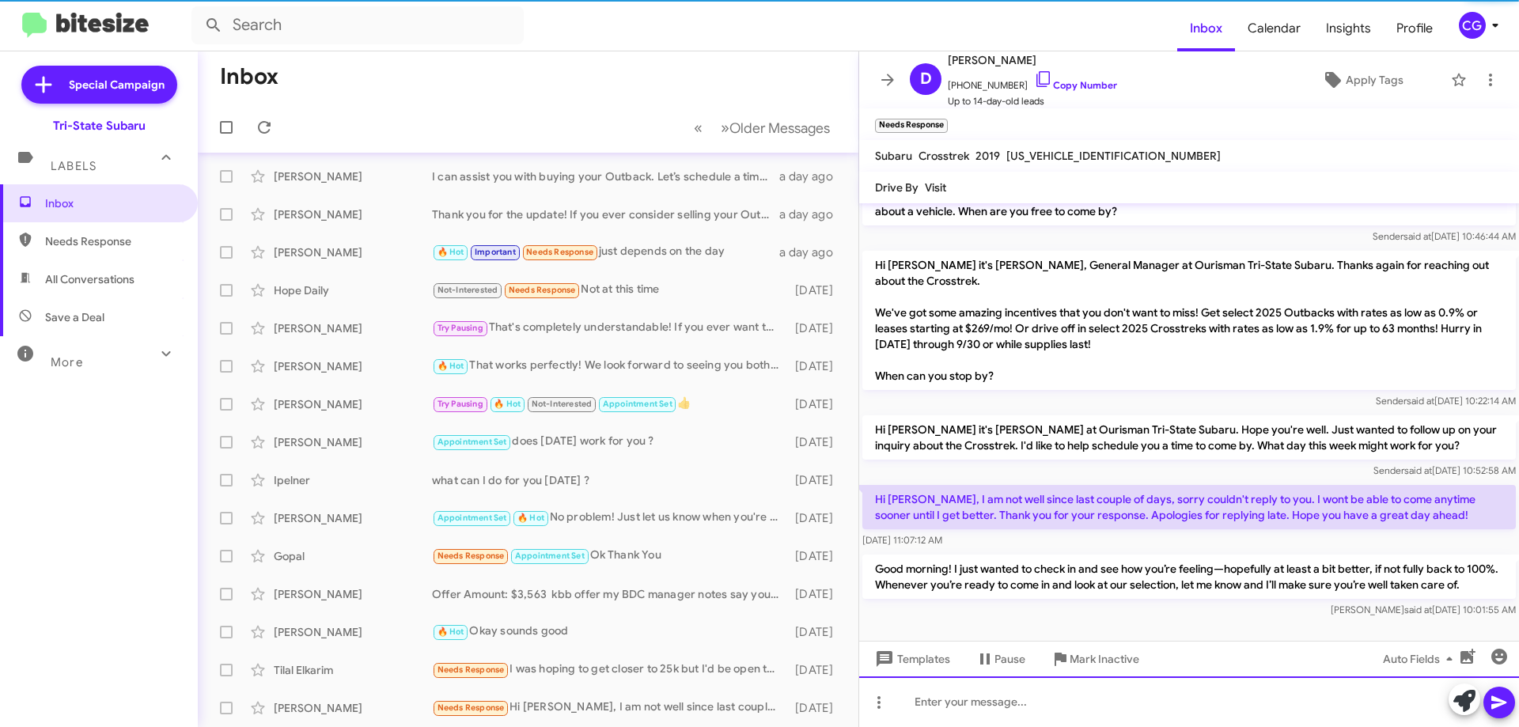
scroll to position [191, 0]
